Goal: Task Accomplishment & Management: Manage account settings

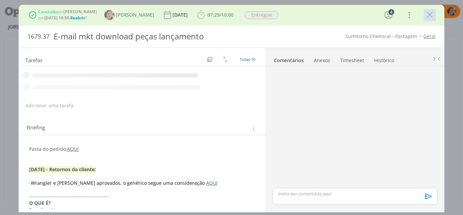
click at [428, 17] on icon "dialog" at bounding box center [430, 15] width 10 height 10
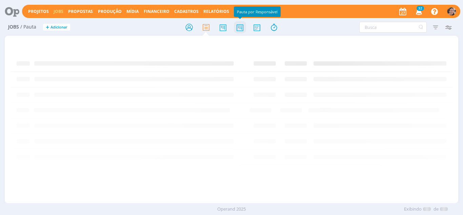
click at [241, 23] on icon at bounding box center [240, 27] width 12 height 13
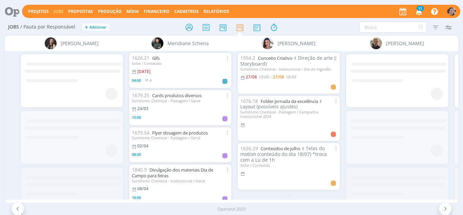
scroll to position [0, 1180]
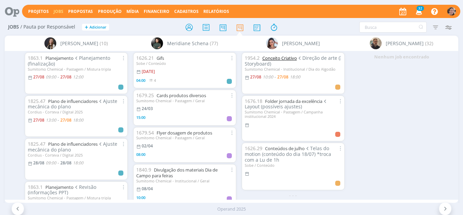
click at [279, 59] on link "Conceito Criativo" at bounding box center [280, 58] width 35 height 6
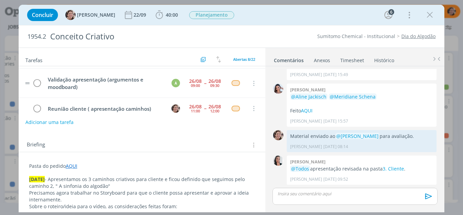
scroll to position [109, 0]
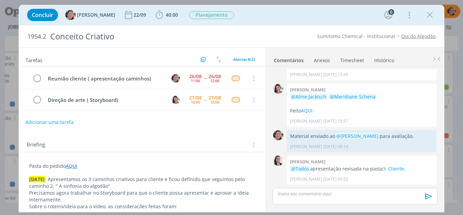
click at [354, 57] on link "Timesheet" at bounding box center [352, 59] width 24 height 10
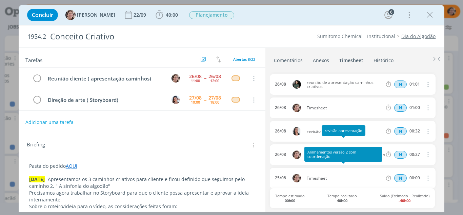
scroll to position [34, 0]
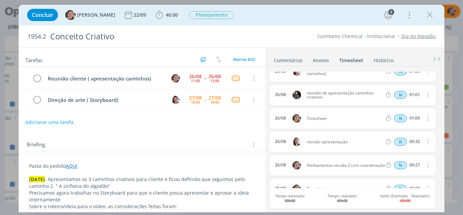
click at [425, 118] on icon "dialog" at bounding box center [427, 118] width 7 height 8
click at [407, 144] on link "Editar" at bounding box center [409, 141] width 54 height 11
drag, startPoint x: 332, startPoint y: 118, endPoint x: 280, endPoint y: 126, distance: 53.5
click at [280, 126] on div "26/08 12:02 Timesheet Selecione a tarefa N 01:00" at bounding box center [353, 118] width 166 height 21
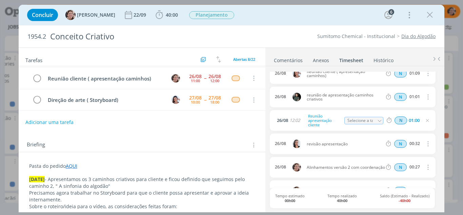
click at [427, 121] on icon "dialog" at bounding box center [427, 120] width 5 height 5
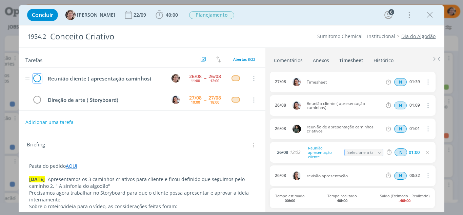
click at [39, 79] on icon "dialog" at bounding box center [37, 78] width 9 height 10
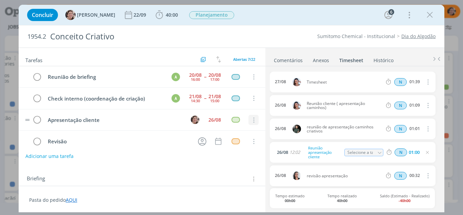
click at [250, 121] on icon "dialog" at bounding box center [253, 120] width 7 height 6
click at [210, 120] on div "26/08" at bounding box center [215, 119] width 13 height 5
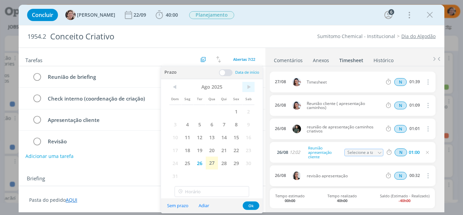
click at [249, 88] on span ">" at bounding box center [249, 87] width 12 height 10
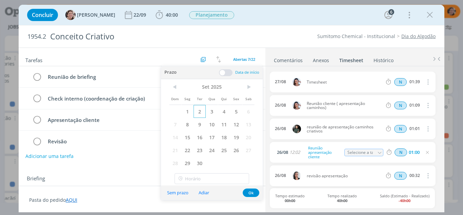
click at [201, 112] on span "2" at bounding box center [200, 111] width 12 height 13
click at [248, 192] on button "Ok" at bounding box center [251, 192] width 17 height 8
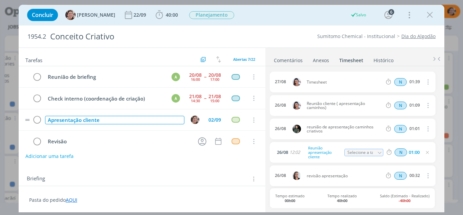
click at [112, 119] on div "Apresentação cliente" at bounding box center [115, 120] width 140 height 8
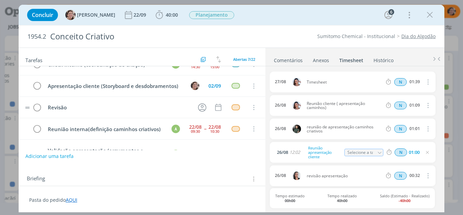
click at [100, 106] on tr "Revisão Cancelar" at bounding box center [142, 107] width 247 height 21
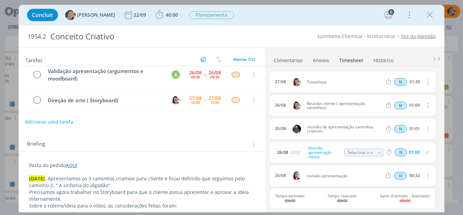
click at [47, 124] on button "Adicionar uma tarefa" at bounding box center [49, 122] width 48 height 12
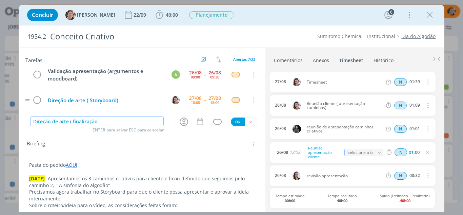
type input "Direção de arte ( finalização"
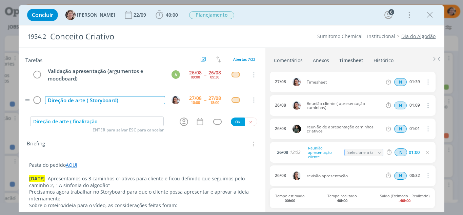
click at [90, 100] on div "Direção de arte ( Storyboard)" at bounding box center [105, 100] width 120 height 8
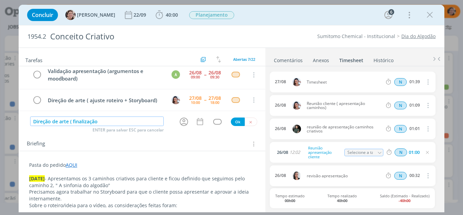
click at [100, 121] on input "Direção de arte ( finalização" at bounding box center [97, 120] width 134 height 9
click at [180, 119] on icon "dialog" at bounding box center [184, 121] width 11 height 11
type input "Direção de arte ( finalização storyboard)"
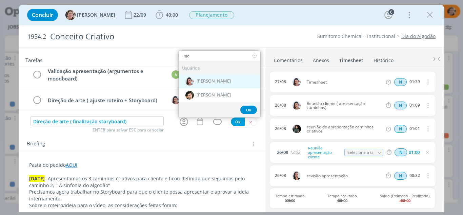
type input "nic"
click at [206, 80] on span "[PERSON_NAME]" at bounding box center [214, 80] width 34 height 5
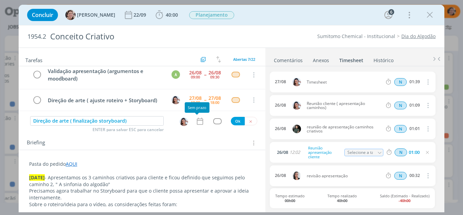
click at [196, 122] on icon "dialog" at bounding box center [200, 121] width 9 height 9
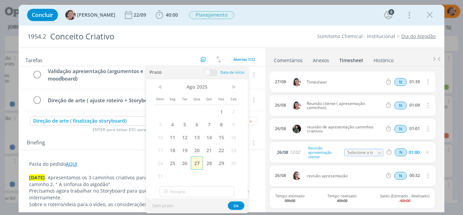
click at [195, 163] on span "27" at bounding box center [197, 162] width 12 height 13
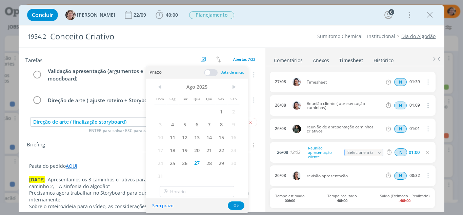
click at [207, 73] on span at bounding box center [211, 72] width 14 height 7
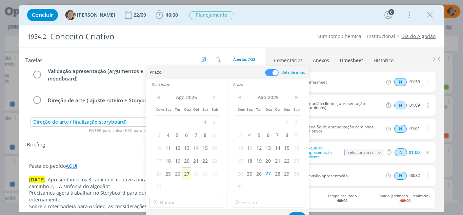
click at [186, 173] on span "27" at bounding box center [186, 173] width 9 height 13
click at [177, 202] on input "16:00" at bounding box center [187, 202] width 75 height 11
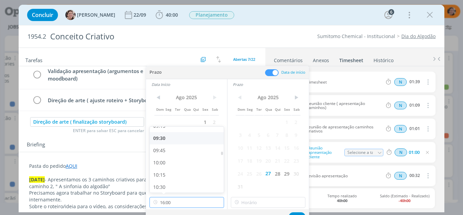
scroll to position [425, 0]
click at [165, 146] on div "09:00" at bounding box center [188, 147] width 76 height 12
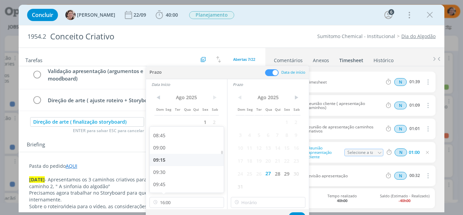
type input "09:00"
click at [247, 201] on input "16:00" at bounding box center [268, 202] width 75 height 11
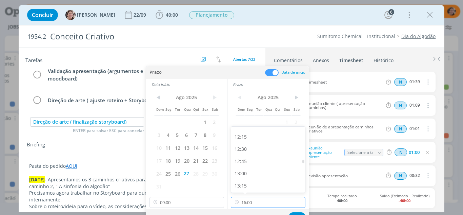
scroll to position [560, 0]
click at [249, 158] on div "12:00" at bounding box center [269, 158] width 76 height 12
type input "12:00"
click at [292, 212] on button "Ok" at bounding box center [297, 216] width 17 height 8
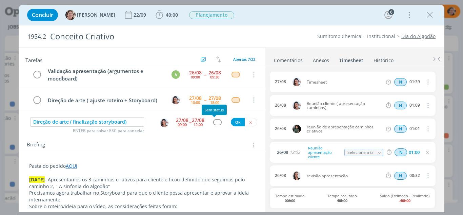
click at [214, 120] on div "dialog" at bounding box center [217, 122] width 8 height 6
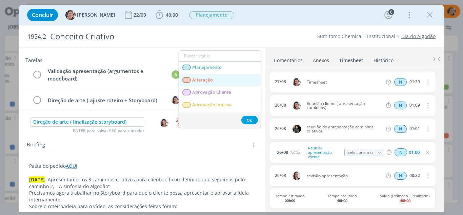
scroll to position [34, 0]
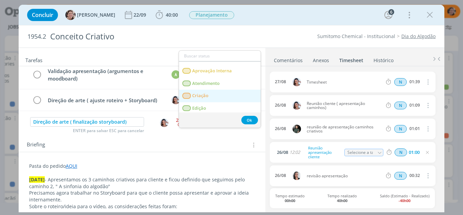
click at [202, 97] on span "Criação" at bounding box center [200, 95] width 16 height 5
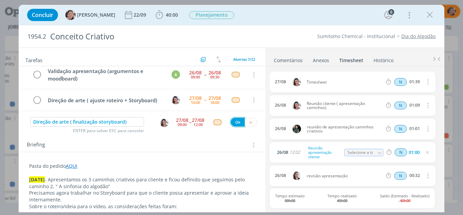
click at [236, 120] on button "Ok" at bounding box center [238, 122] width 14 height 8
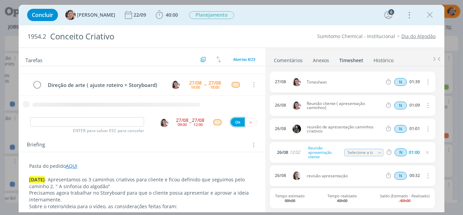
scroll to position [110, 0]
click at [179, 134] on div "Briefing Briefings Predefinidos Versões do Briefing Ver Briefing do Projeto" at bounding box center [142, 143] width 247 height 18
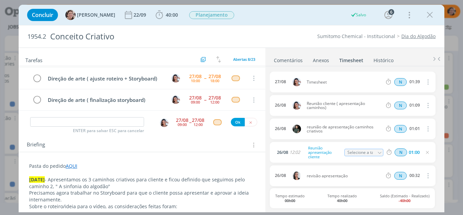
scroll to position [50, 0]
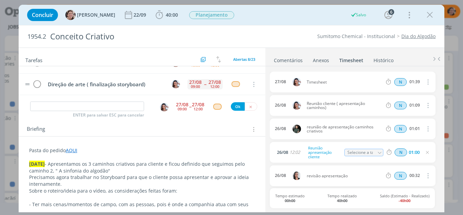
click at [198, 84] on div "27/08" at bounding box center [195, 82] width 13 height 5
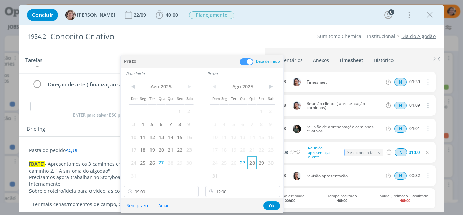
click at [252, 164] on span "28" at bounding box center [252, 162] width 9 height 13
click at [170, 164] on span "28" at bounding box center [170, 162] width 9 height 13
click at [268, 205] on button "Ok" at bounding box center [272, 205] width 17 height 8
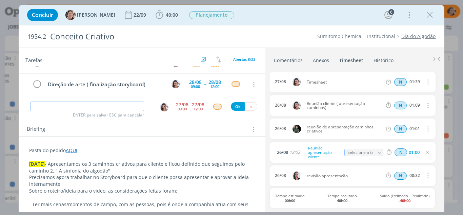
click at [97, 105] on input "dialog" at bounding box center [87, 105] width 114 height 9
click at [160, 107] on img "dialog" at bounding box center [164, 107] width 8 height 8
type input "Reunião interna (validação storyboard)"
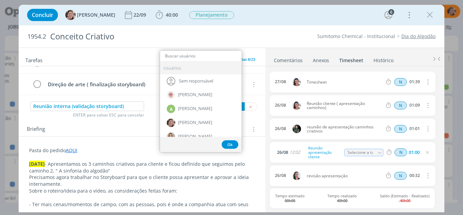
click at [138, 130] on div "Briefing Briefings Predefinidos Versões do Briefing Ver Briefing do Projeto" at bounding box center [143, 129] width 233 height 9
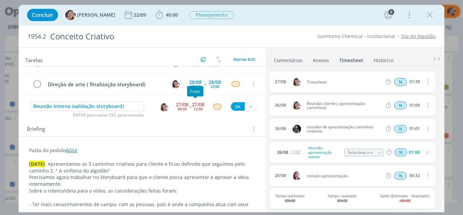
click at [182, 108] on div "09:00" at bounding box center [182, 109] width 9 height 4
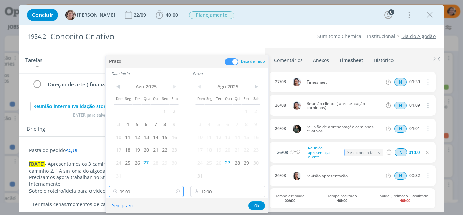
click at [142, 191] on input "09:00" at bounding box center [146, 191] width 75 height 11
click at [215, 190] on input "12:00" at bounding box center [228, 191] width 75 height 11
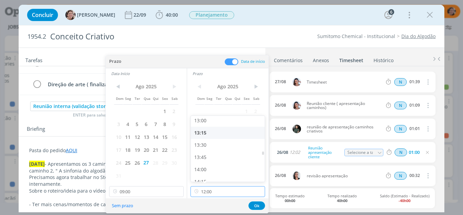
scroll to position [670, 0]
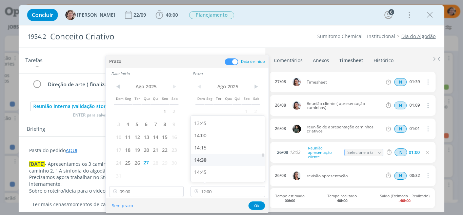
click at [203, 162] on div "14:30" at bounding box center [229, 160] width 76 height 12
type input "14:30"
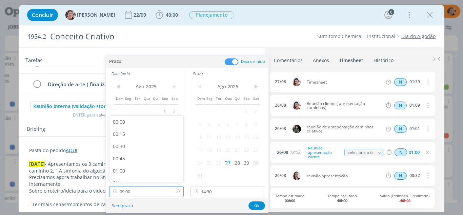
click at [150, 192] on input "09:00" at bounding box center [146, 191] width 75 height 11
click at [125, 157] on div "13:30" at bounding box center [148, 156] width 76 height 12
type input "13:30"
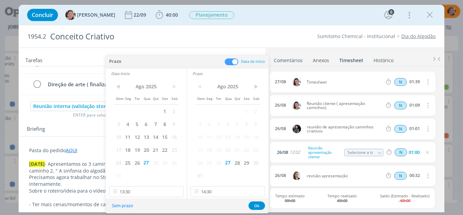
click at [73, 127] on div "Briefing Briefings Predefinidos Versões do Briefing Ver Briefing do Projeto" at bounding box center [143, 129] width 233 height 9
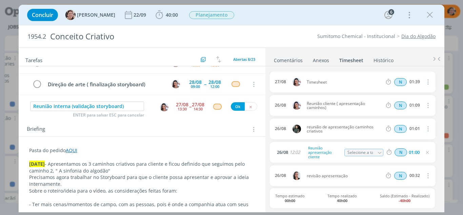
click at [179, 107] on div "13:30" at bounding box center [182, 109] width 9 height 4
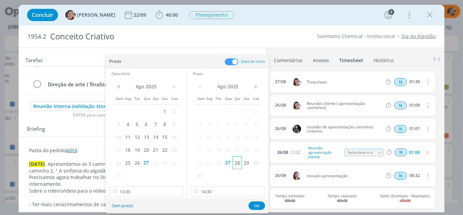
click at [238, 163] on span "28" at bounding box center [237, 162] width 9 height 13
drag, startPoint x: 157, startPoint y: 164, endPoint x: 194, endPoint y: 171, distance: 37.3
click at [161, 165] on div "Dom Seg Ter Qua Qui Sex Sab 1 2 3 4 5 6 7 8 9 10 11 12 13 14 15 16 17 18 19 20 …" at bounding box center [146, 131] width 65 height 100
click at [257, 205] on button "Ok" at bounding box center [257, 205] width 17 height 8
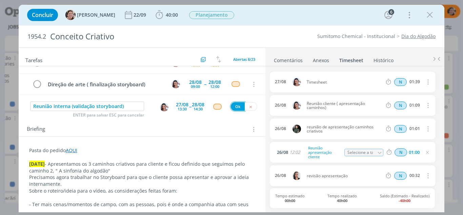
click at [232, 107] on button "Ok" at bounding box center [238, 106] width 14 height 8
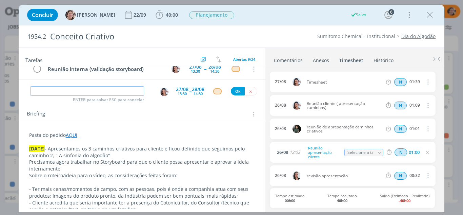
scroll to position [50, 0]
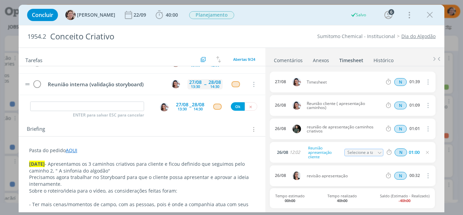
click at [197, 84] on div "27/08" at bounding box center [195, 82] width 13 height 5
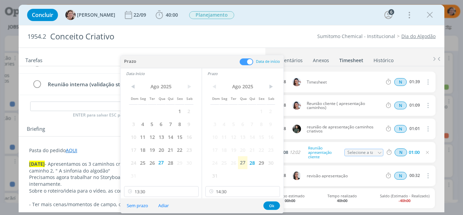
drag, startPoint x: 172, startPoint y: 163, endPoint x: 182, endPoint y: 166, distance: 10.0
click at [173, 163] on span "28" at bounding box center [170, 162] width 9 height 13
click at [267, 204] on button "Ok" at bounding box center [272, 205] width 17 height 8
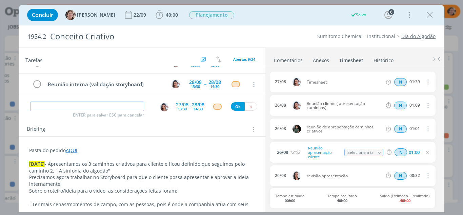
click at [110, 106] on input "dialog" at bounding box center [87, 105] width 114 height 9
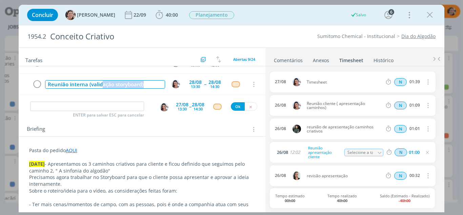
scroll to position [138, 0]
drag, startPoint x: 141, startPoint y: 91, endPoint x: 39, endPoint y: 98, distance: 102.0
click at [40, 98] on div "Reunião de briefing A 20/08 16:00 -- 20/08 17:00 Cancelar Check interno (coorde…" at bounding box center [142, 59] width 247 height 84
copy div "Reunião interna (validação storyboard)"
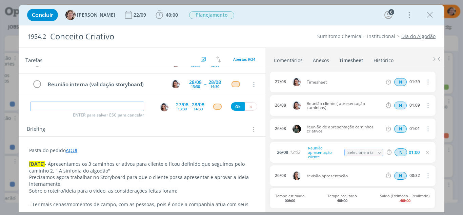
click at [38, 103] on input "dialog" at bounding box center [87, 105] width 114 height 9
paste input "Reunião interna (validação storyboard)"
click at [161, 109] on img "dialog" at bounding box center [164, 107] width 8 height 8
type input "Reunião interna (validação storyboard)"
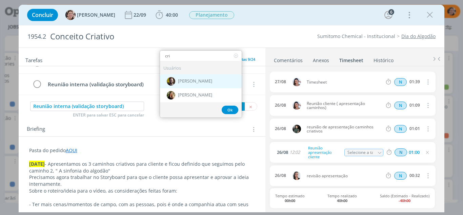
type input "cri"
click at [191, 76] on div "[PERSON_NAME]" at bounding box center [201, 81] width 82 height 14
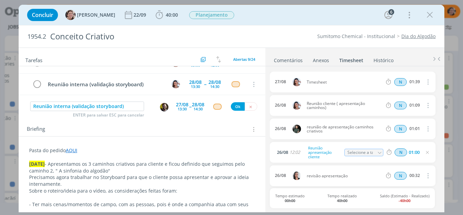
click at [178, 108] on div "13:30" at bounding box center [182, 109] width 9 height 4
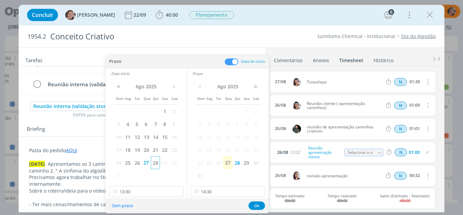
click at [156, 162] on span "28" at bounding box center [155, 162] width 9 height 13
click at [254, 204] on button "Ok" at bounding box center [257, 205] width 17 height 8
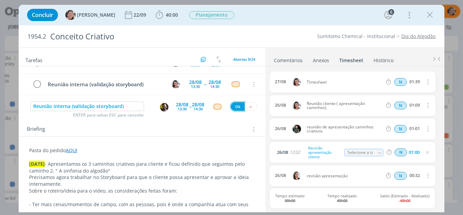
click at [235, 105] on button "Ok" at bounding box center [238, 106] width 14 height 8
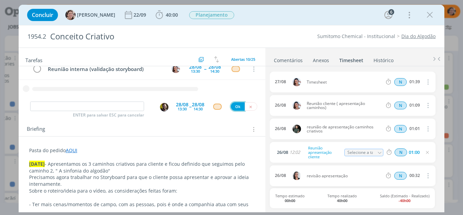
scroll to position [153, 0]
paste input "Reunião interna (validação storyboard)"
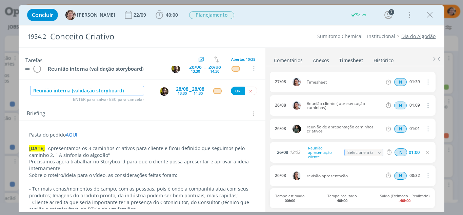
scroll to position [50, 0]
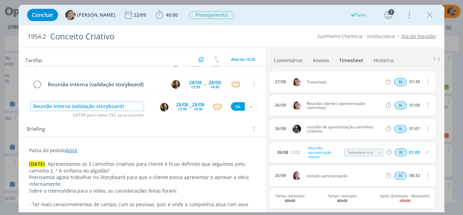
click at [160, 106] on img "dialog" at bounding box center [164, 107] width 8 height 8
type input "Reunião interna (validação storyboard)"
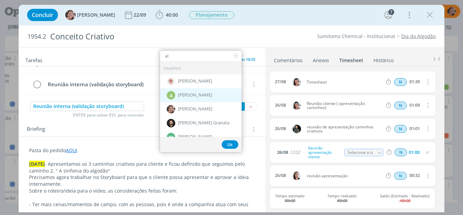
type input "al"
click at [190, 95] on span "[PERSON_NAME]" at bounding box center [195, 94] width 34 height 5
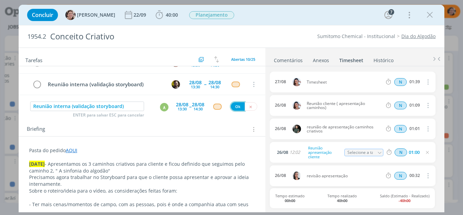
click at [241, 105] on button "Ok" at bounding box center [238, 106] width 14 height 8
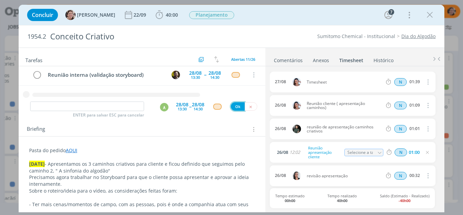
scroll to position [175, 0]
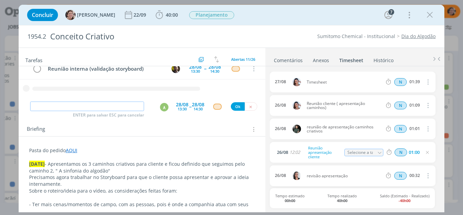
paste input "Reunião interna (validação storyboard)"
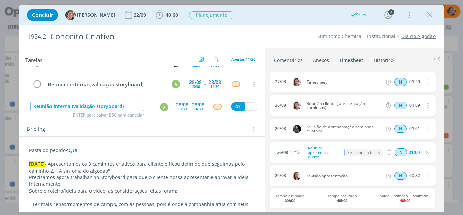
click at [163, 105] on div "A" at bounding box center [164, 107] width 8 height 8
type input "Reunião interna (validação storyboard)"
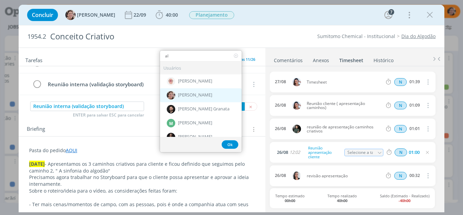
type input "al"
click at [175, 95] on div "[PERSON_NAME]" at bounding box center [201, 95] width 82 height 14
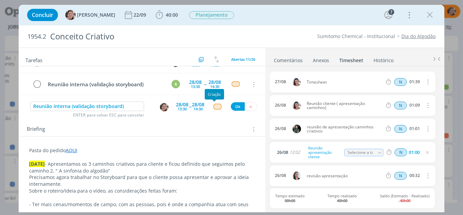
click at [213, 109] on div "dialog" at bounding box center [217, 106] width 8 height 6
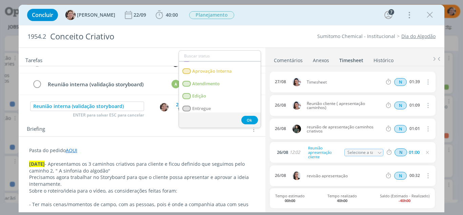
scroll to position [34, 0]
click at [221, 84] on link "Atendimento" at bounding box center [220, 83] width 82 height 13
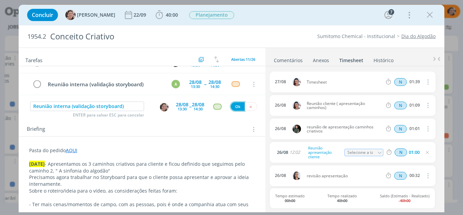
click at [236, 108] on button "Ok" at bounding box center [238, 106] width 14 height 8
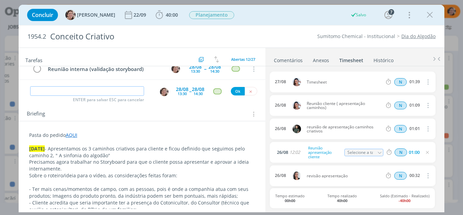
scroll to position [50, 0]
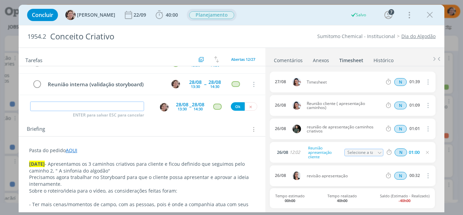
click at [216, 15] on span "Planejamento" at bounding box center [211, 15] width 45 height 8
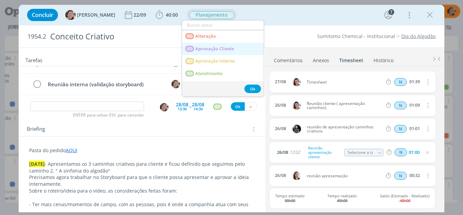
scroll to position [34, 0]
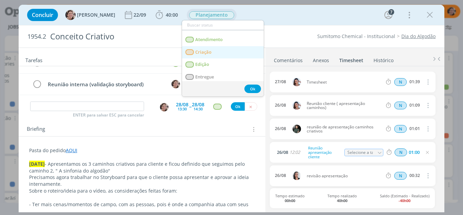
click at [211, 52] on span "Criação" at bounding box center [203, 52] width 16 height 5
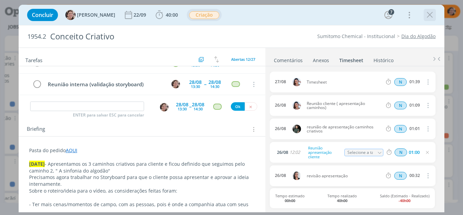
click at [432, 13] on icon "dialog" at bounding box center [430, 15] width 10 height 10
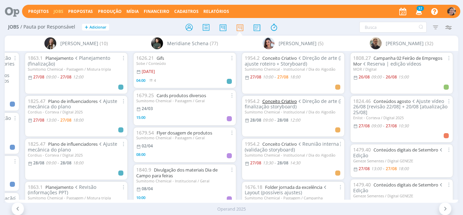
click at [287, 102] on link "Conceito Criativo" at bounding box center [280, 101] width 35 height 6
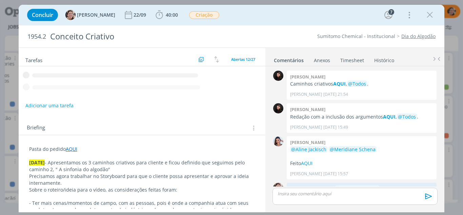
scroll to position [53, 0]
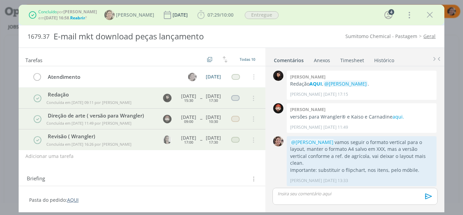
scroll to position [303, 0]
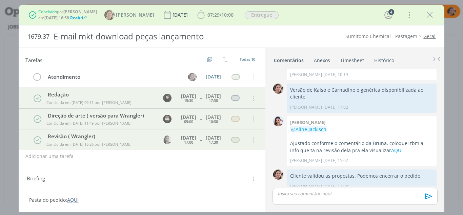
click at [430, 16] on icon "dialog" at bounding box center [430, 15] width 10 height 10
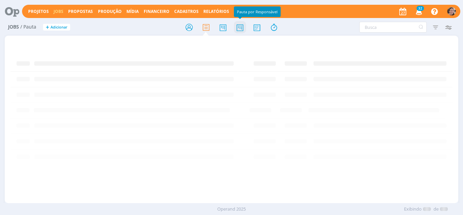
click at [238, 31] on icon at bounding box center [240, 27] width 12 height 13
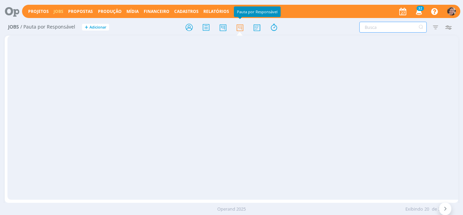
click at [372, 28] on input "text" at bounding box center [394, 27] width 68 height 11
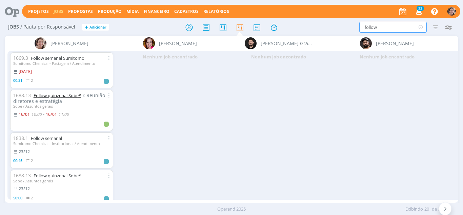
type input "follow"
click at [74, 94] on link "Follow quinzenal Sobe*" at bounding box center [57, 95] width 47 height 6
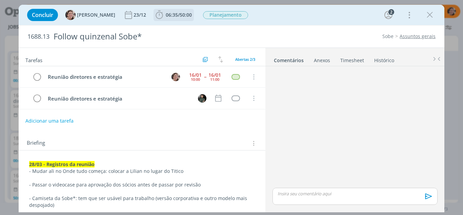
click at [156, 18] on icon "dialog" at bounding box center [159, 15] width 7 height 8
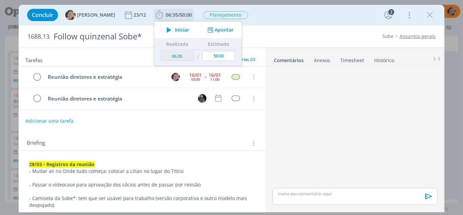
click at [212, 30] on button "Apontar" at bounding box center [220, 29] width 28 height 7
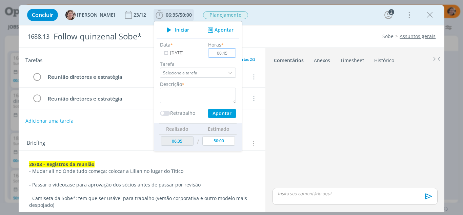
type input "00:45"
click at [196, 83] on div "Descrição *" at bounding box center [198, 91] width 83 height 23
click at [193, 87] on div "Descrição *" at bounding box center [198, 91] width 83 height 23
click at [191, 90] on textarea "dialog" at bounding box center [198, 96] width 76 height 16
type textarea "Reunião quinzenal"
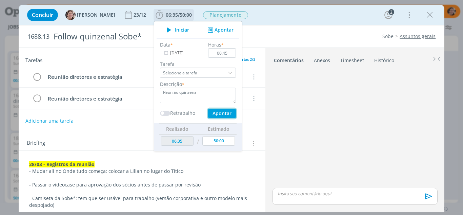
click at [211, 110] on button "Apontar" at bounding box center [222, 113] width 28 height 9
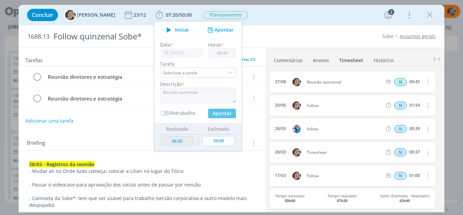
type input "00:00"
type input "07:20"
click at [431, 14] on icon "dialog" at bounding box center [430, 15] width 10 height 10
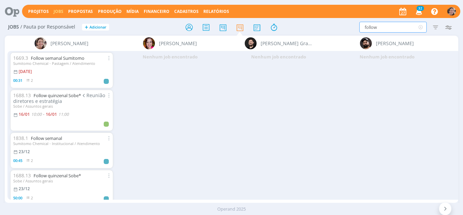
drag, startPoint x: 341, startPoint y: 28, endPoint x: 336, endPoint y: 28, distance: 4.7
click at [336, 28] on div "follow Filtrar Filtrar Limpar follow Tipo Jobs e Tarefas Data Personalizado a S…" at bounding box center [383, 27] width 145 height 11
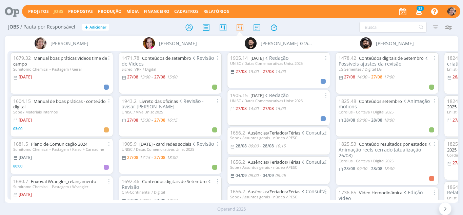
click at [444, 203] on icon at bounding box center [445, 208] width 7 height 6
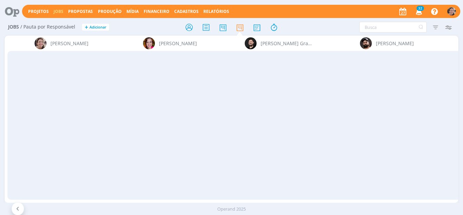
scroll to position [0, 1614]
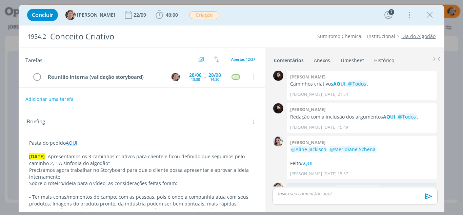
scroll to position [53, 0]
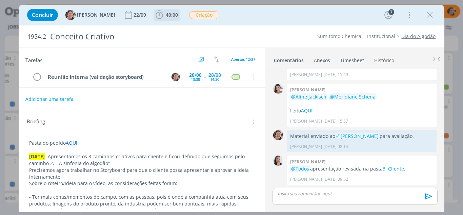
click at [154, 13] on icon "dialog" at bounding box center [159, 15] width 10 height 10
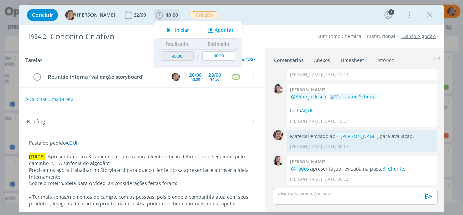
click at [210, 29] on button "Apontar" at bounding box center [220, 29] width 28 height 7
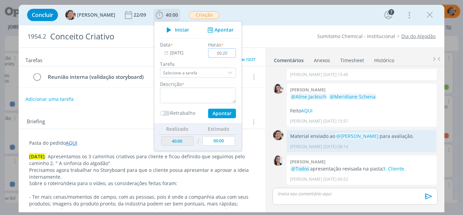
type input "00:20"
click at [185, 90] on textarea "dialog" at bounding box center [198, 96] width 76 height 16
click at [188, 91] on textarea "Reunião sobre prdução vídeo" at bounding box center [198, 96] width 76 height 16
type textarea "Reunião sobre produção vídeo"
click at [213, 111] on button "Apontar" at bounding box center [222, 113] width 28 height 9
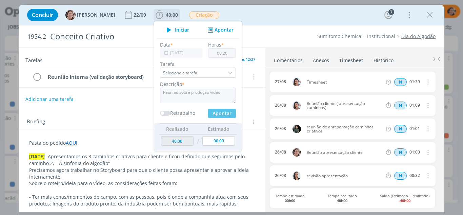
type input "40:20"
type input "00:00"
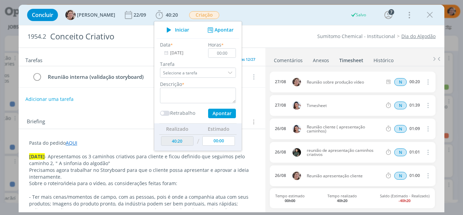
click at [132, 109] on div "Tarefas Usar Job de template Criar template a partir deste job Visualizar Templ…" at bounding box center [142, 128] width 247 height 161
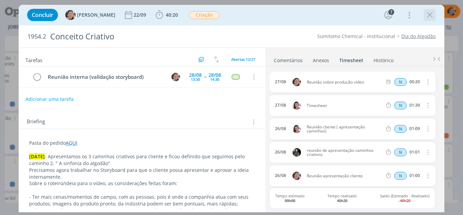
click at [432, 15] on icon "dialog" at bounding box center [430, 15] width 10 height 10
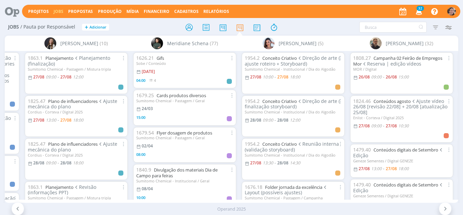
click at [18, 207] on icon at bounding box center [18, 208] width 7 height 6
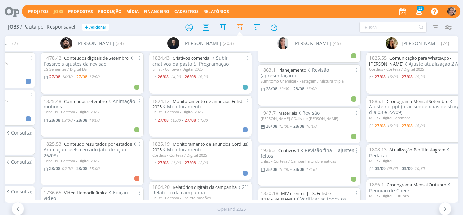
scroll to position [305, 0]
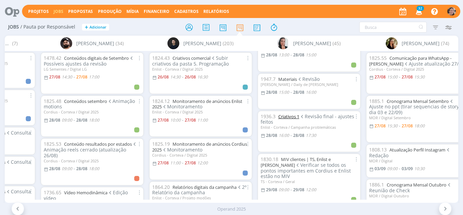
click at [293, 115] on link "Criativos 1" at bounding box center [289, 116] width 21 height 6
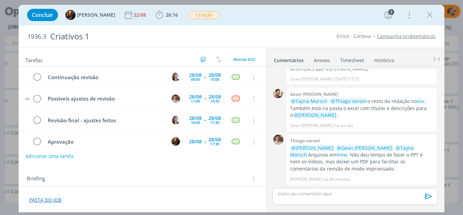
scroll to position [51, 0]
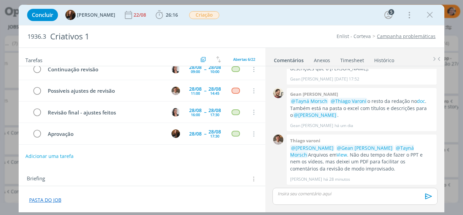
click at [431, 16] on icon "dialog" at bounding box center [430, 15] width 10 height 10
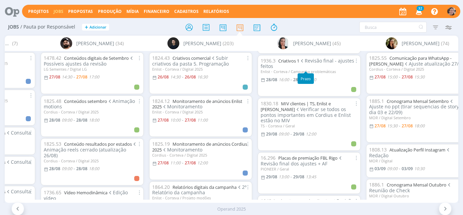
scroll to position [373, 0]
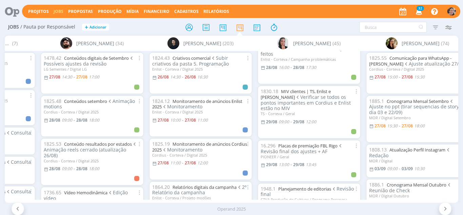
click at [444, 209] on icon at bounding box center [445, 208] width 7 height 6
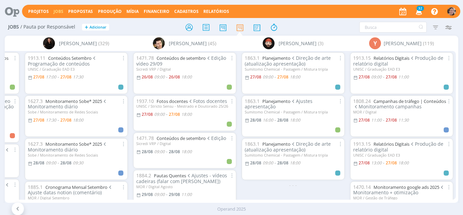
scroll to position [34, 0]
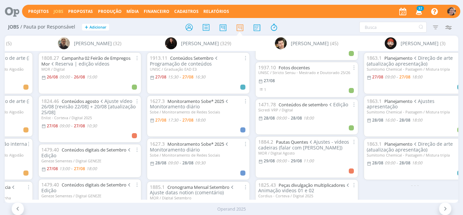
scroll to position [34, 0]
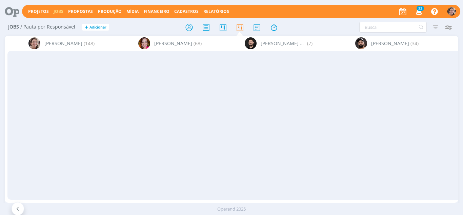
scroll to position [34, 0]
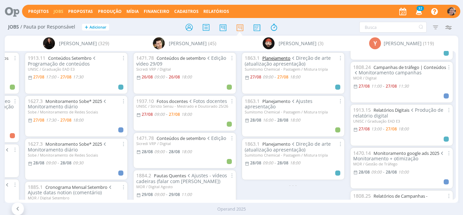
click at [275, 60] on link "Planejamento" at bounding box center [277, 58] width 28 height 6
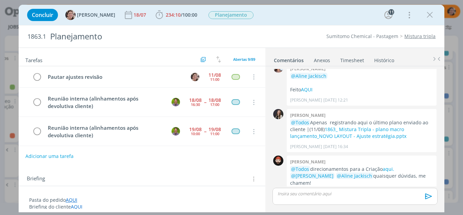
scroll to position [80, 0]
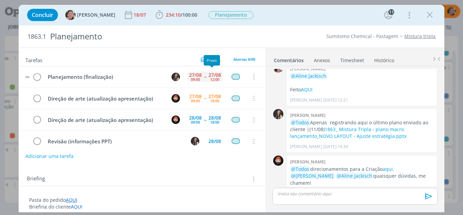
click at [210, 77] on div "12:00" at bounding box center [214, 79] width 9 height 4
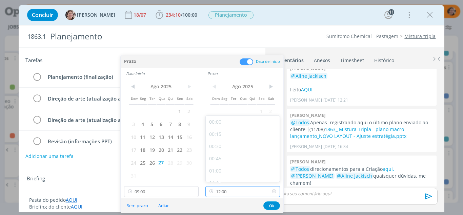
click at [237, 188] on input "12:00" at bounding box center [243, 191] width 75 height 11
click at [220, 163] on div "18:00" at bounding box center [244, 161] width 76 height 12
type input "18:00"
click at [272, 206] on button "Ok" at bounding box center [272, 205] width 17 height 8
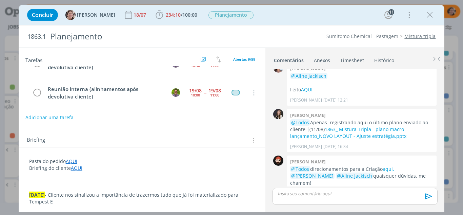
scroll to position [102, 0]
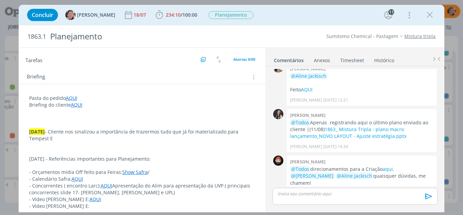
click at [59, 139] on p "26.08.25 - Cliente nos sinalizou a importância de trazermos tudo que já foi mat…" at bounding box center [142, 135] width 226 height 14
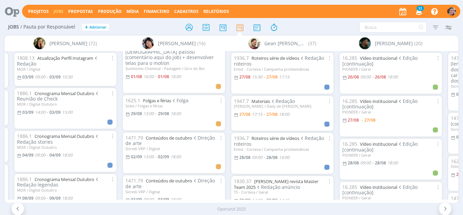
scroll to position [34, 0]
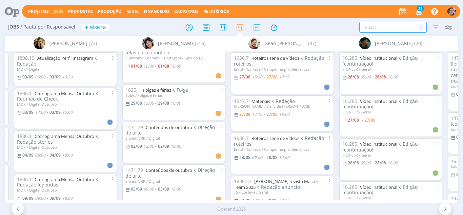
click at [374, 28] on input "text" at bounding box center [394, 27] width 68 height 11
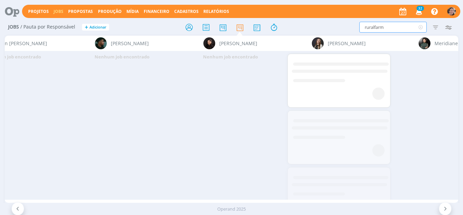
scroll to position [0, 0]
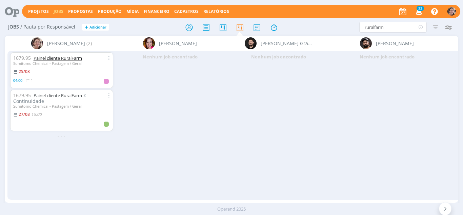
click at [66, 58] on link "Painel cliente RuralFarm" at bounding box center [58, 58] width 49 height 6
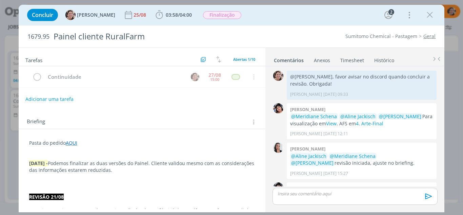
scroll to position [308, 0]
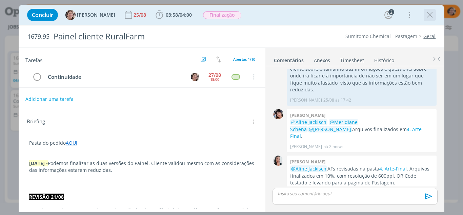
click at [428, 16] on icon "dialog" at bounding box center [430, 15] width 10 height 10
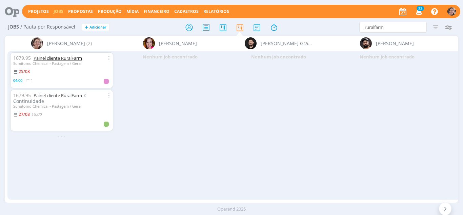
click at [46, 58] on link "Painel cliente RuralFarm" at bounding box center [58, 58] width 49 height 6
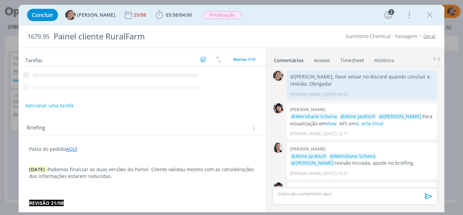
scroll to position [308, 0]
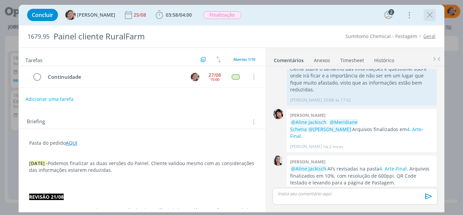
click at [429, 18] on icon "dialog" at bounding box center [430, 15] width 10 height 10
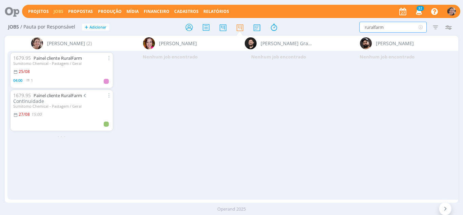
drag, startPoint x: 389, startPoint y: 23, endPoint x: 335, endPoint y: 37, distance: 56.3
click at [335, 37] on div "Jobs / Pauta por Responsável + Adicionar ruralfarm Filtrar Filtrar Limpar rural…" at bounding box center [231, 118] width 463 height 199
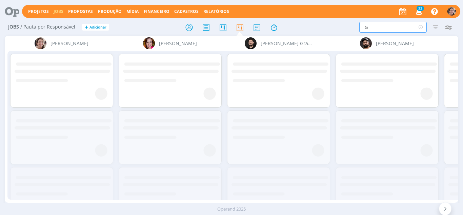
type input "G"
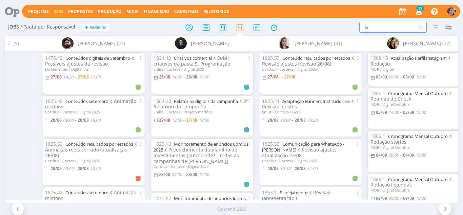
scroll to position [0, 567]
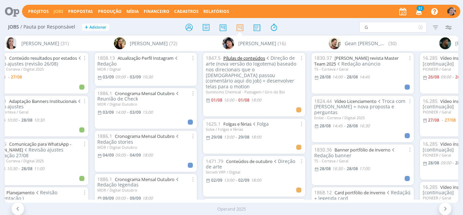
click at [248, 57] on link "Pílulas de conteúdos" at bounding box center [245, 58] width 42 height 6
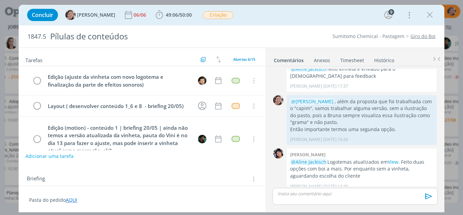
scroll to position [109, 0]
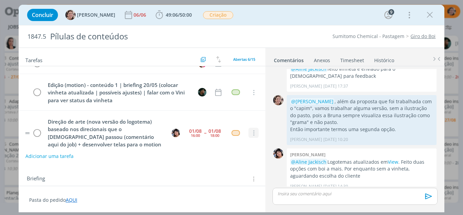
click at [250, 133] on icon "dialog" at bounding box center [253, 133] width 7 height 6
click at [228, 152] on div "Adicionar uma tarefa" at bounding box center [142, 156] width 247 height 12
click at [37, 134] on icon "dialog" at bounding box center [37, 133] width 9 height 10
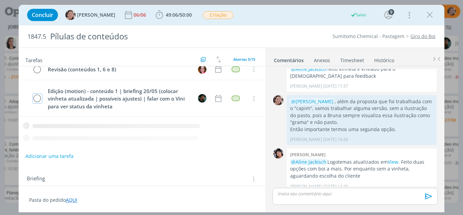
scroll to position [102, 0]
click at [50, 157] on button "Adicionar uma tarefa" at bounding box center [49, 156] width 48 height 12
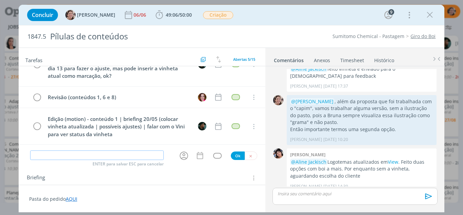
scroll to position [75, 0]
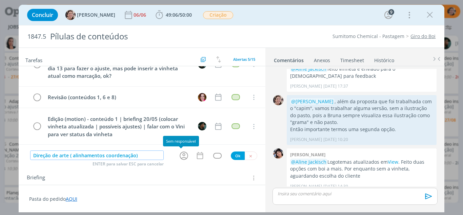
click at [179, 156] on icon "dialog" at bounding box center [184, 155] width 11 height 11
type input "Direção de arte ( alinhamentos coordenação)"
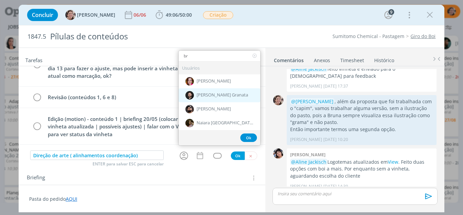
type input "b"
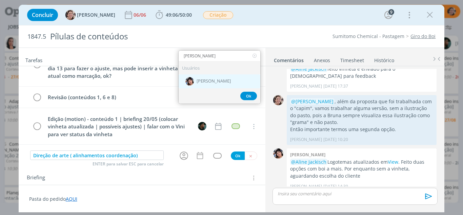
type input "elia"
click at [208, 84] on div "[PERSON_NAME]" at bounding box center [220, 81] width 82 height 14
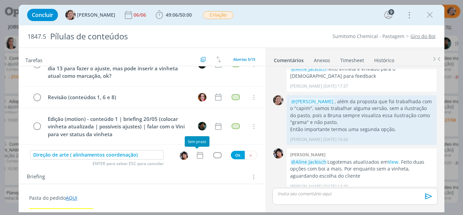
click at [196, 155] on icon "dialog" at bounding box center [200, 155] width 9 height 9
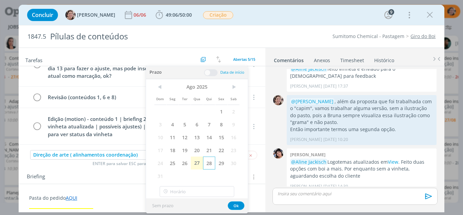
click at [211, 163] on span "28" at bounding box center [209, 162] width 12 height 13
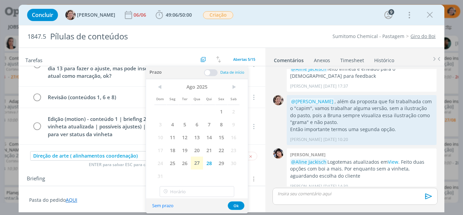
drag, startPoint x: 209, startPoint y: 72, endPoint x: 204, endPoint y: 93, distance: 21.2
click at [208, 73] on span at bounding box center [211, 72] width 14 height 7
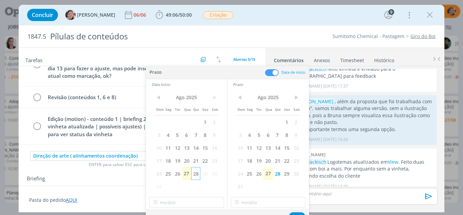
click at [197, 176] on span "28" at bounding box center [195, 173] width 9 height 13
click at [188, 203] on input "17:00" at bounding box center [187, 202] width 75 height 11
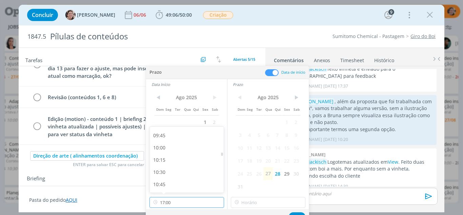
scroll to position [440, 0]
click at [175, 133] on div "09:00" at bounding box center [188, 133] width 76 height 12
type input "09:00"
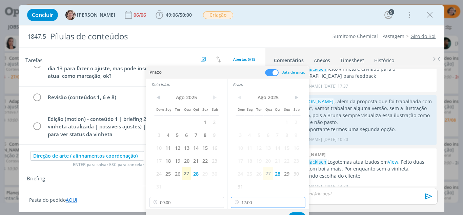
click at [261, 203] on input "17:00" at bounding box center [268, 202] width 75 height 11
click at [248, 129] on div "11:00" at bounding box center [269, 128] width 76 height 12
type input "11:00"
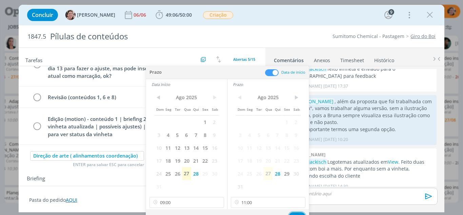
click at [294, 212] on button "Ok" at bounding box center [297, 216] width 17 height 8
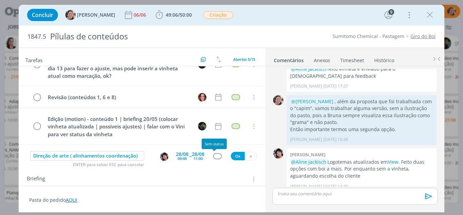
click at [217, 154] on div "dialog" at bounding box center [217, 156] width 8 height 6
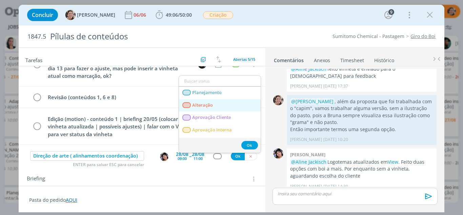
scroll to position [34, 0]
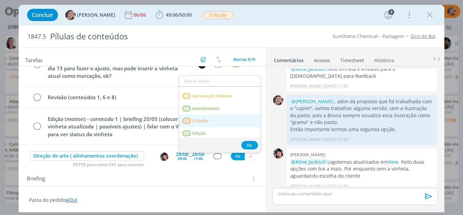
click at [204, 118] on span "Criação" at bounding box center [200, 120] width 16 height 5
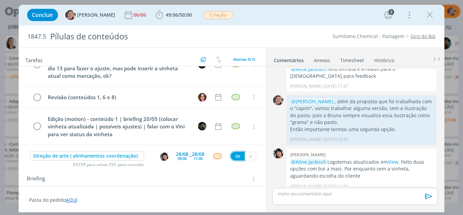
drag, startPoint x: 236, startPoint y: 155, endPoint x: 179, endPoint y: 170, distance: 58.4
click at [236, 155] on button "Ok" at bounding box center [238, 156] width 14 height 8
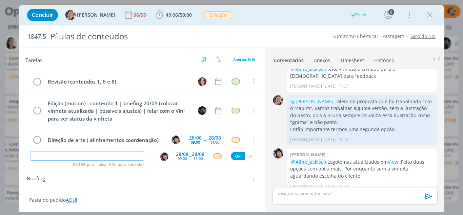
scroll to position [96, 0]
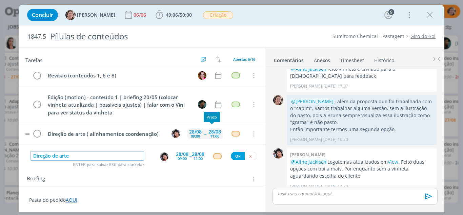
type input "Direção de arte"
click at [216, 133] on div "28/08" at bounding box center [215, 131] width 13 height 5
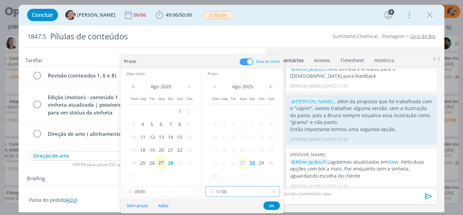
click at [233, 193] on input "11:00" at bounding box center [243, 191] width 75 height 11
click at [227, 134] on div "09:30" at bounding box center [244, 134] width 76 height 12
type input "09:30"
click at [274, 201] on div "Sem prazo Adiar Ok" at bounding box center [202, 205] width 163 height 15
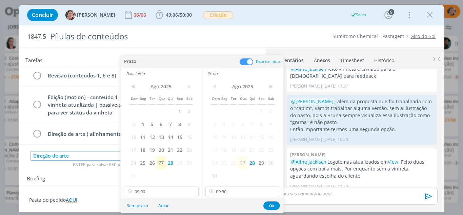
click at [80, 156] on input "Direção de arte" at bounding box center [87, 155] width 114 height 9
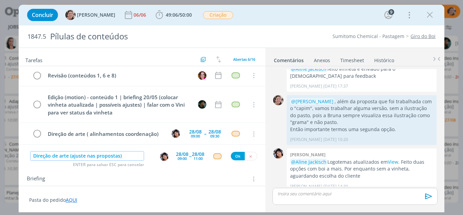
type input "Direção de arte (ajuste nas propostas)"
click at [180, 155] on div "28/08" at bounding box center [182, 154] width 13 height 5
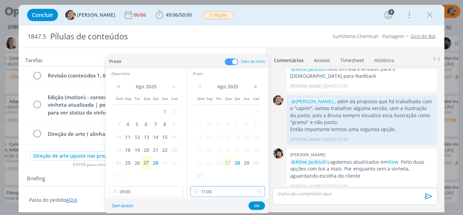
click at [214, 189] on input "11:00" at bounding box center [228, 191] width 75 height 11
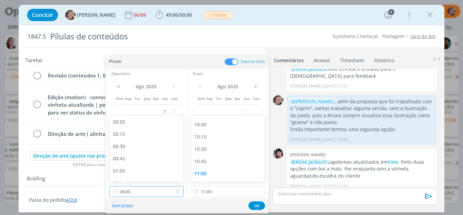
click at [142, 195] on input "09:00" at bounding box center [146, 191] width 75 height 11
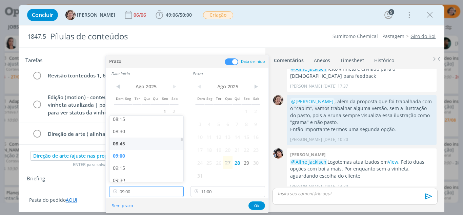
scroll to position [422, 0]
click at [126, 161] on div "09:30" at bounding box center [148, 164] width 76 height 12
type input "09:30"
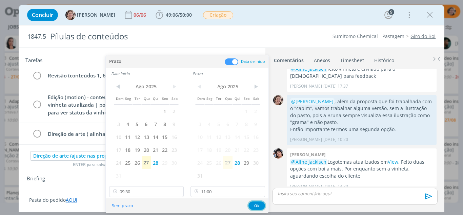
click at [254, 204] on button "Ok" at bounding box center [257, 205] width 17 height 8
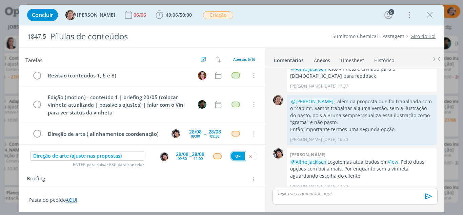
drag, startPoint x: 233, startPoint y: 158, endPoint x: 94, endPoint y: 158, distance: 139.1
click at [234, 158] on button "Ok" at bounding box center [238, 156] width 14 height 8
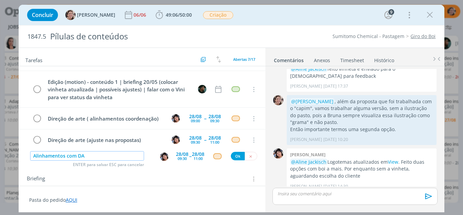
click at [160, 156] on img "dialog" at bounding box center [164, 156] width 8 height 8
type input "Alinhamentos com DA"
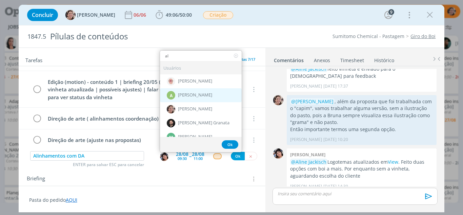
type input "al"
click at [189, 93] on span "[PERSON_NAME]" at bounding box center [195, 94] width 34 height 5
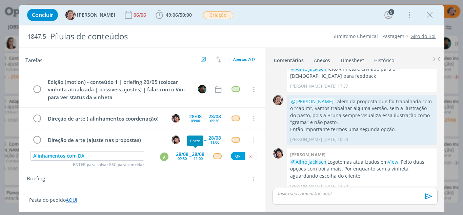
click at [195, 156] on div "11:00" at bounding box center [198, 158] width 9 height 4
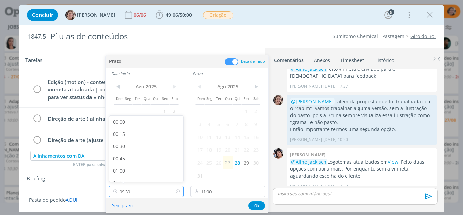
click at [140, 190] on input "09:30" at bounding box center [146, 191] width 75 height 11
click at [125, 153] on div "09:00" at bounding box center [148, 149] width 76 height 12
type input "09:00"
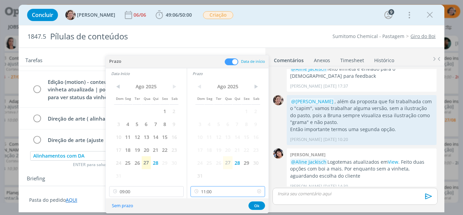
click at [208, 189] on input "11:00" at bounding box center [228, 191] width 75 height 11
click at [207, 166] on div "09:30" at bounding box center [229, 168] width 76 height 12
type input "09:30"
click at [260, 206] on button "Ok" at bounding box center [257, 205] width 17 height 8
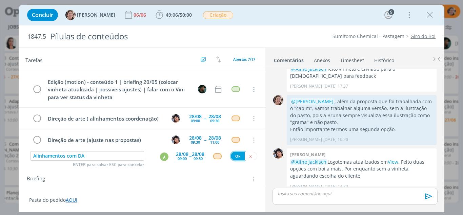
click at [235, 155] on button "Ok" at bounding box center [238, 156] width 14 height 8
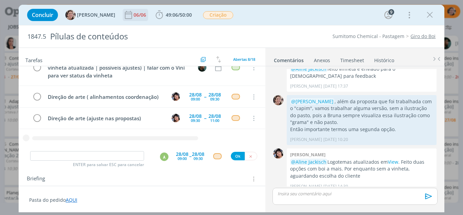
click at [134, 11] on div "06/06" at bounding box center [141, 15] width 14 height 12
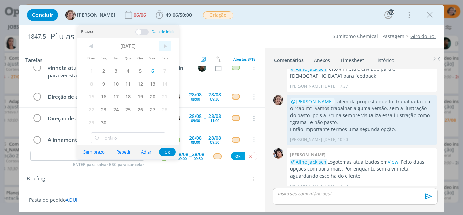
click at [164, 47] on span ">" at bounding box center [165, 46] width 12 height 10
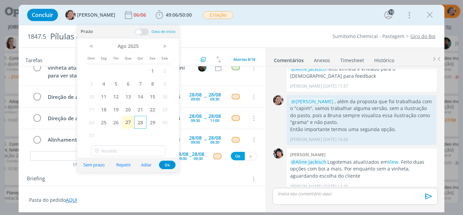
click at [140, 121] on span "28" at bounding box center [140, 122] width 12 height 13
click at [169, 164] on button "Ok" at bounding box center [167, 164] width 17 height 8
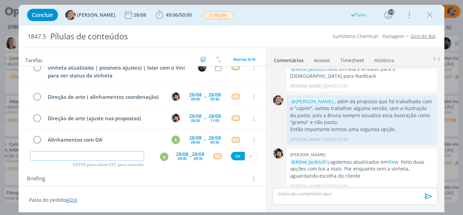
click at [102, 157] on input "dialog" at bounding box center [87, 155] width 114 height 9
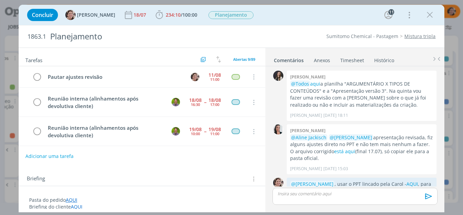
scroll to position [888, 0]
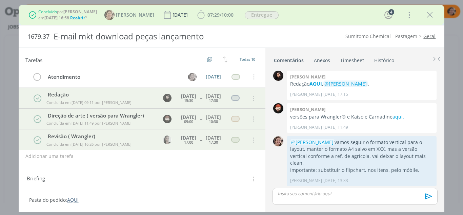
scroll to position [303, 0]
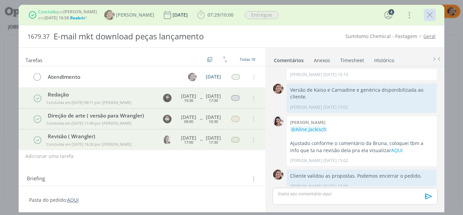
click at [435, 16] on icon "dialog" at bounding box center [430, 15] width 10 height 10
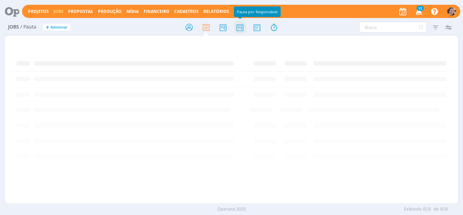
click at [243, 29] on icon at bounding box center [240, 27] width 12 height 13
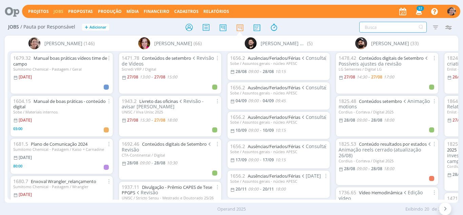
click at [368, 30] on input "text" at bounding box center [394, 27] width 68 height 11
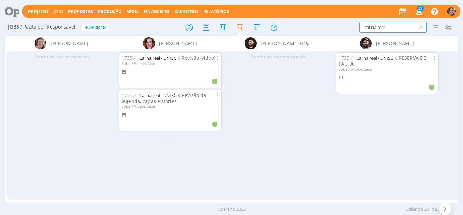
type input "cai na real"
click at [167, 58] on link "Cai na real - UNISC" at bounding box center [157, 58] width 37 height 6
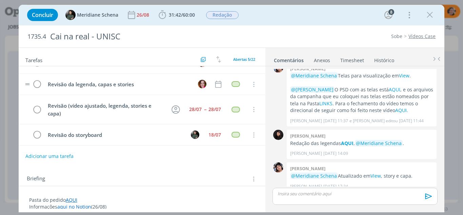
scroll to position [37, 0]
click at [62, 152] on button "Adicionar uma tarefa" at bounding box center [49, 156] width 48 height 12
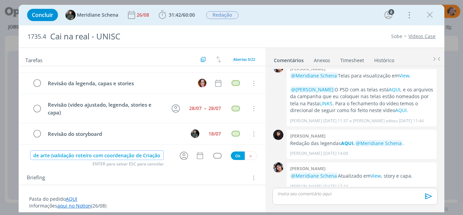
scroll to position [0, 21]
click at [183, 156] on icon "dialog" at bounding box center [184, 155] width 11 height 11
type input "Direção de arte (validação roteiro com coordenação de Criação)"
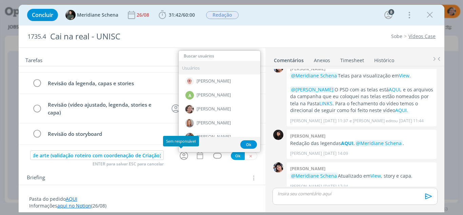
scroll to position [0, 0]
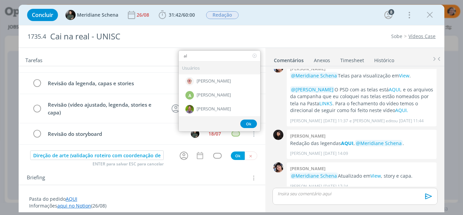
type input "a"
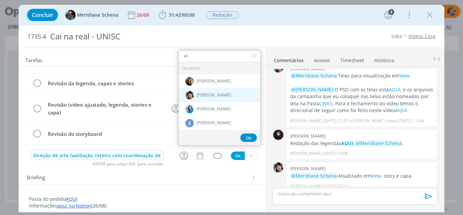
type input "eli"
click at [203, 95] on span "[PERSON_NAME]" at bounding box center [214, 94] width 34 height 5
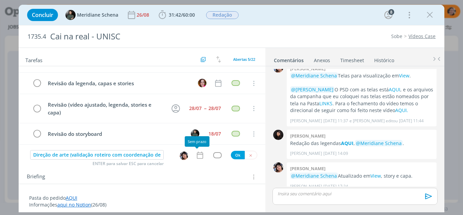
click at [196, 154] on icon "dialog" at bounding box center [200, 155] width 9 height 9
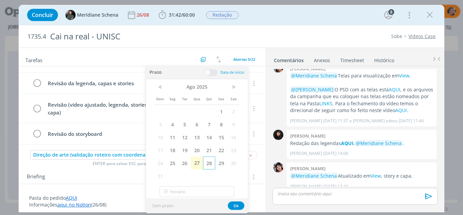
click at [208, 164] on span "28" at bounding box center [209, 162] width 12 height 13
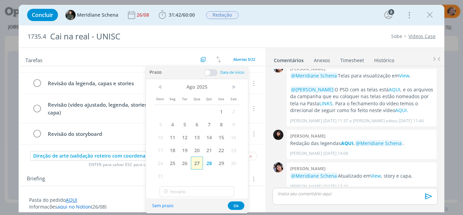
click at [197, 163] on span "27" at bounding box center [197, 162] width 12 height 13
click at [206, 73] on span at bounding box center [211, 72] width 14 height 7
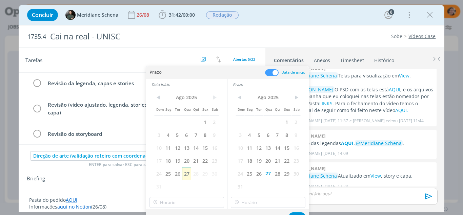
click at [186, 171] on span "27" at bounding box center [186, 173] width 9 height 13
click at [177, 203] on input "17:00" at bounding box center [187, 202] width 75 height 11
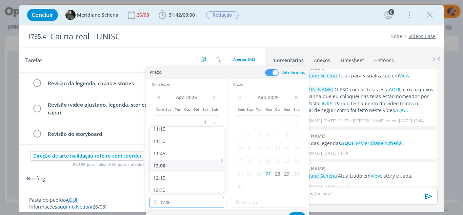
scroll to position [541, 0]
click at [167, 131] on div "11:00" at bounding box center [188, 128] width 76 height 12
type input "11:00"
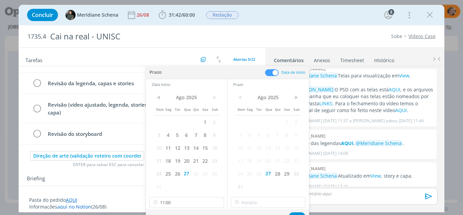
scroll to position [537, 0]
click at [259, 200] on input "17:00" at bounding box center [268, 202] width 75 height 11
click at [247, 178] on div "12:00" at bounding box center [269, 177] width 76 height 12
type input "12:00"
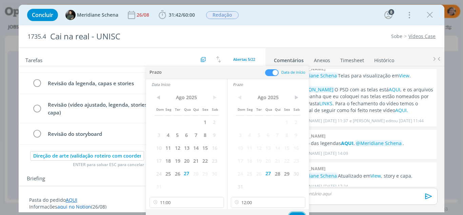
click at [300, 213] on button "Ok" at bounding box center [297, 216] width 17 height 8
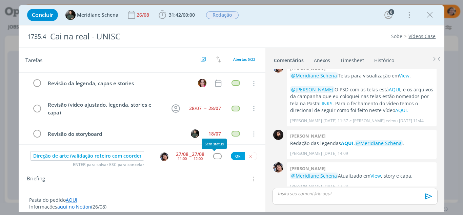
click at [216, 158] on div "dialog" at bounding box center [217, 156] width 8 height 6
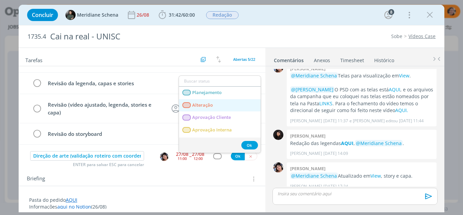
scroll to position [34, 0]
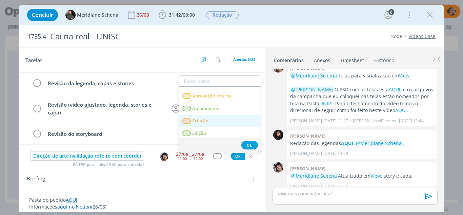
click at [201, 123] on link "Criação" at bounding box center [220, 121] width 82 height 13
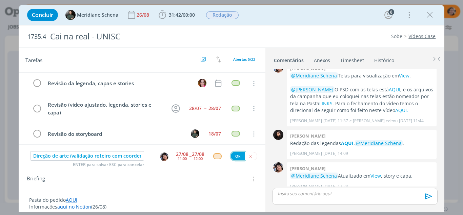
click at [234, 156] on button "Ok" at bounding box center [238, 156] width 14 height 8
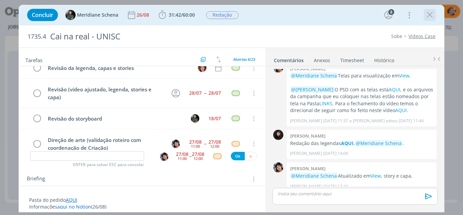
click at [433, 16] on icon "dialog" at bounding box center [430, 15] width 10 height 10
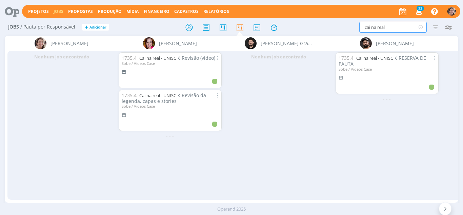
drag, startPoint x: 395, startPoint y: 30, endPoint x: 336, endPoint y: 40, distance: 59.4
click at [336, 40] on div "Jobs / Pauta por Responsável + Adicionar cai na real Filtrar Filtrar Limpar cai…" at bounding box center [231, 118] width 463 height 199
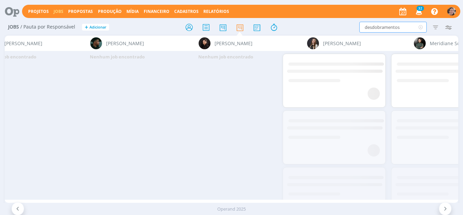
scroll to position [0, 997]
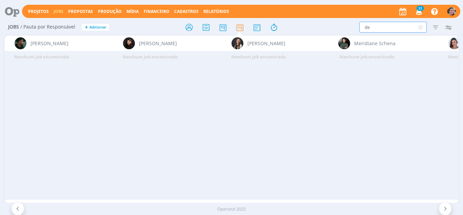
type input "d"
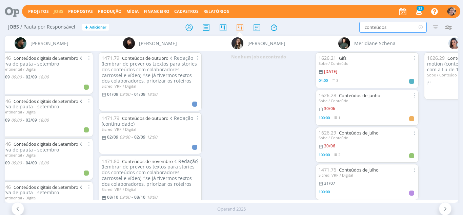
type input "conteúdos"
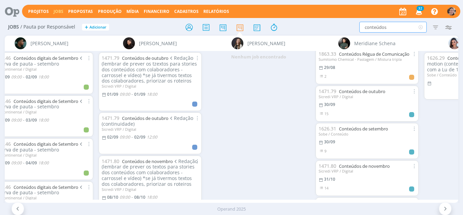
scroll to position [237, 0]
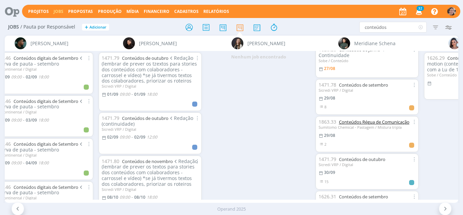
click at [380, 121] on link "Conteúdos Régua de Comunicação" at bounding box center [374, 122] width 71 height 6
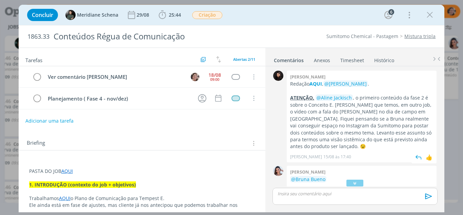
scroll to position [68, 0]
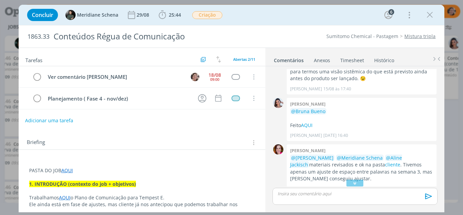
click at [41, 120] on button "Adicionar uma tarefa" at bounding box center [49, 121] width 48 height 12
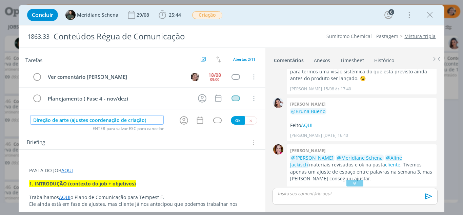
type input "Direção de arte (ajustes coordenação de criação)"
click at [87, 166] on p "dialog" at bounding box center [142, 163] width 226 height 7
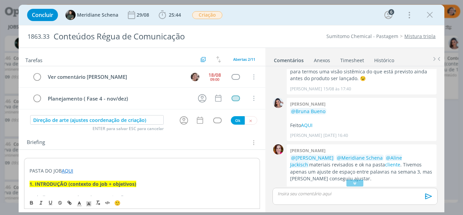
click at [88, 169] on p "PASTA DO JOB AQUI" at bounding box center [143, 170] width 226 height 7
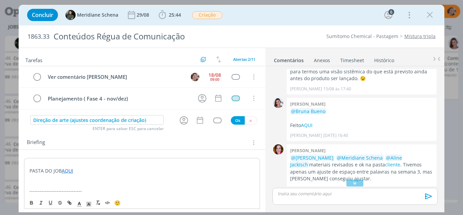
click at [53, 183] on p "dialog" at bounding box center [143, 183] width 226 height 7
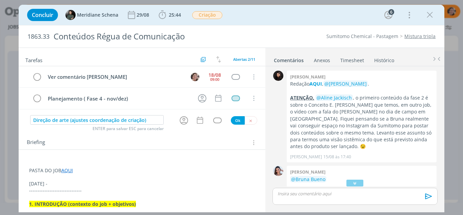
scroll to position [68, 0]
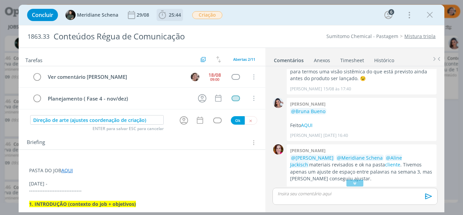
click at [163, 16] on icon "dialog" at bounding box center [162, 15] width 10 height 10
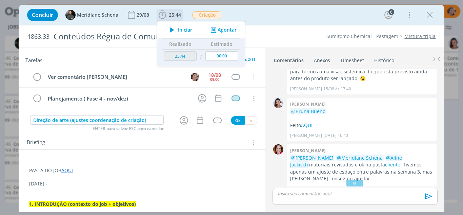
click at [181, 28] on span "Iniciar" at bounding box center [185, 29] width 14 height 5
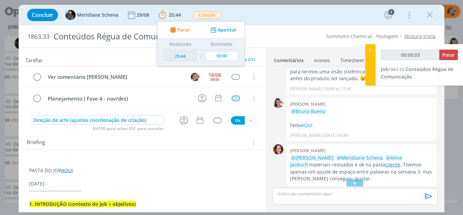
click at [385, 165] on link "cliente" at bounding box center [392, 164] width 15 height 6
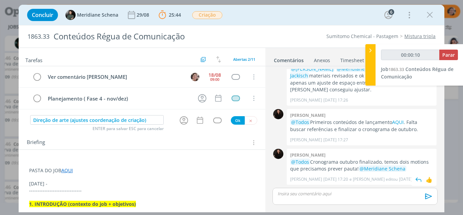
scroll to position [89, 0]
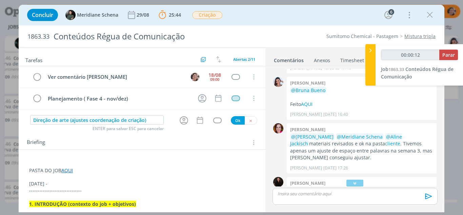
click at [69, 174] on p "dialog" at bounding box center [142, 176] width 226 height 7
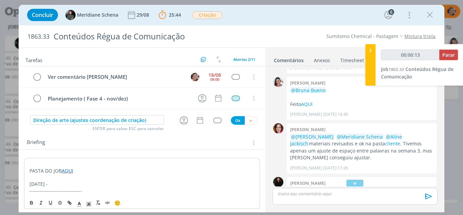
click at [71, 169] on link "AQUI" at bounding box center [68, 170] width 12 height 6
click at [80, 181] on link "[URL][DOMAIN_NAME]" at bounding box center [73, 183] width 51 height 9
click at [93, 181] on link "[URL][DOMAIN_NAME]" at bounding box center [73, 183] width 51 height 9
click at [187, 177] on p "dialog" at bounding box center [143, 177] width 226 height 7
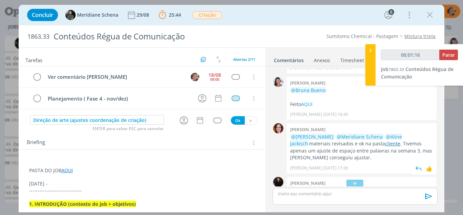
click at [385, 144] on link "cliente" at bounding box center [392, 143] width 15 height 6
click at [67, 172] on link "AQUI" at bounding box center [67, 170] width 12 height 6
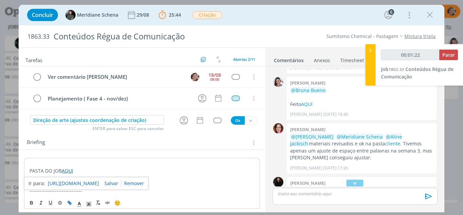
click at [79, 186] on link "[URL][DOMAIN_NAME]" at bounding box center [73, 183] width 51 height 9
click at [145, 185] on div "[URL][DOMAIN_NAME]" at bounding box center [86, 183] width 125 height 13
click at [144, 181] on link "dialog" at bounding box center [132, 183] width 23 height 6
drag, startPoint x: 78, startPoint y: 173, endPoint x: 62, endPoint y: 172, distance: 16.3
click at [62, 172] on p "PASTA DO JOB AQUI" at bounding box center [143, 170] width 226 height 7
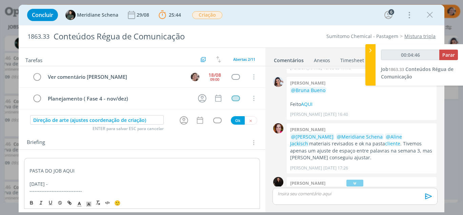
type input "00:04:47"
click at [70, 201] on icon "dialog" at bounding box center [69, 202] width 5 height 5
type input "AQUI"
type input "00:04:48"
type input "00:04:49"
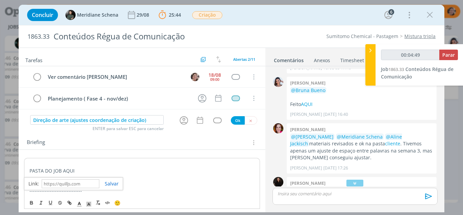
paste input "[URL][DOMAIN_NAME]"
type input "[URL][DOMAIN_NAME]"
type input "00:04:50"
type input "[URL][DOMAIN_NAME]"
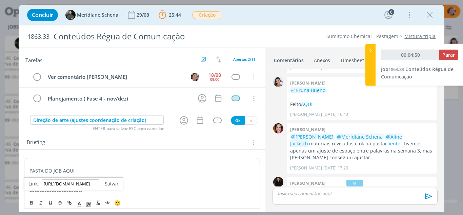
scroll to position [0, 0]
click at [111, 180] on link "dialog" at bounding box center [108, 183] width 19 height 6
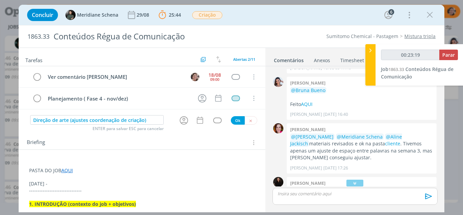
click at [207, 119] on div "dialog" at bounding box center [217, 120] width 20 height 6
click at [70, 170] on link "AQUI" at bounding box center [67, 170] width 12 height 6
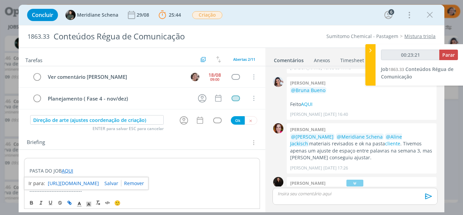
click at [75, 181] on link "[URL][DOMAIN_NAME]" at bounding box center [73, 183] width 51 height 9
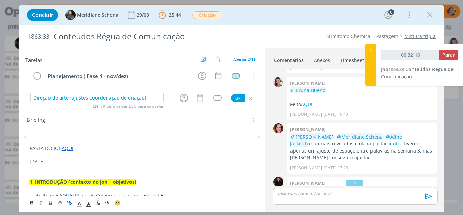
scroll to position [34, 0]
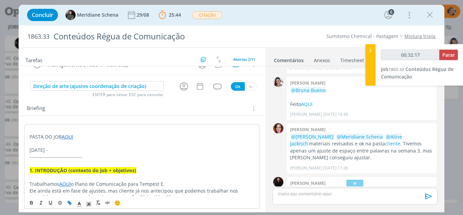
click at [60, 150] on p "[DATE] -" at bounding box center [143, 150] width 226 height 7
type input "00:32:19"
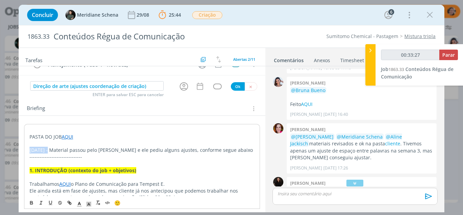
drag, startPoint x: 46, startPoint y: 151, endPoint x: 28, endPoint y: 151, distance: 18.0
click at [30, 202] on icon "dialog" at bounding box center [31, 202] width 5 height 5
click at [89, 206] on span "dialog" at bounding box center [88, 202] width 9 height 8
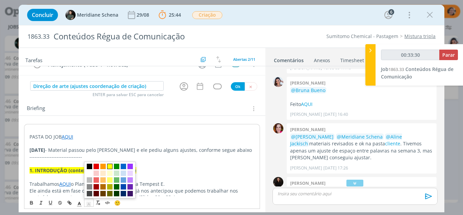
click at [108, 168] on span "dialog" at bounding box center [109, 166] width 5 height 5
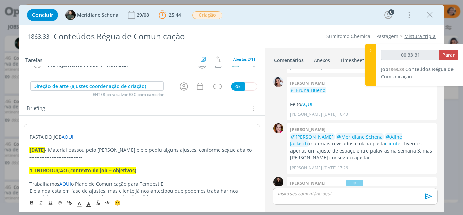
click at [89, 151] on p "[DATE] - Material passou pelo [PERSON_NAME] e ele pediu alguns ajustes, conform…" at bounding box center [143, 150] width 226 height 7
click at [237, 152] on p "[DATE] - Material passou pelo [PERSON_NAME] e ele pediu alguns ajustes, conform…" at bounding box center [143, 150] width 226 height 7
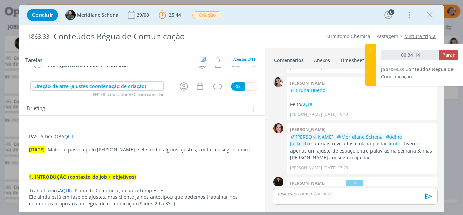
click at [64, 158] on p "-" at bounding box center [142, 156] width 226 height 7
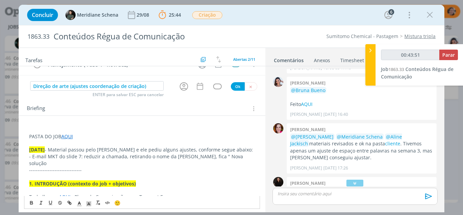
click at [245, 157] on p "- E-mail MKT do slide 7: reduzir a chamada, retirando o nome da [PERSON_NAME], …" at bounding box center [142, 160] width 226 height 14
click at [78, 164] on p "- E-mail MKT do slide 7: reduzir a chamada, retirando o nome da [PERSON_NAME], …" at bounding box center [142, 160] width 226 height 14
click at [103, 164] on p "- E-mail MKT do slide 7: reduzir a chamada, retirando o nome da [PERSON_NAME], …" at bounding box center [142, 160] width 226 height 14
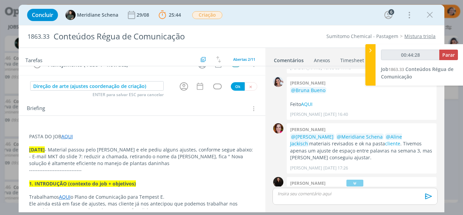
click at [147, 165] on p "- E-mail MKT do slide 7: reduzir a chamada, retirando o nome da [PERSON_NAME], …" at bounding box center [142, 160] width 226 height 14
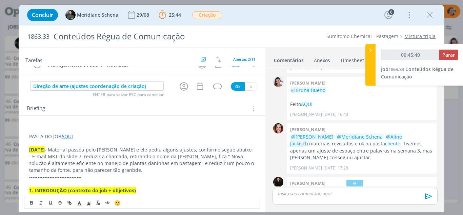
click at [78, 159] on p "- E-mail MKT do slide 7: reduzir a chamada, retirando o nome da [PERSON_NAME], …" at bounding box center [142, 163] width 226 height 20
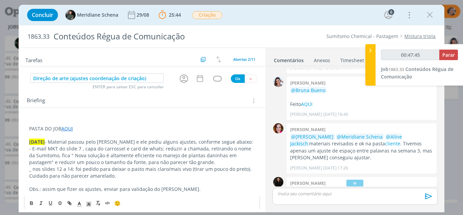
scroll to position [0, 0]
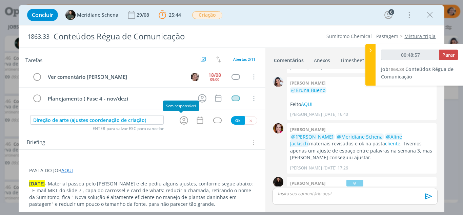
click at [182, 122] on icon "dialog" at bounding box center [184, 120] width 8 height 8
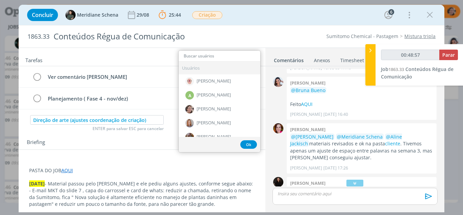
type input "00:48:58"
type input "eli"
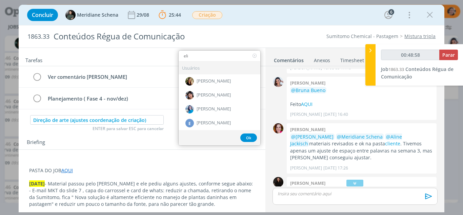
type input "00:48:59"
type input "eli"
click at [208, 93] on span "[PERSON_NAME]" at bounding box center [214, 94] width 34 height 5
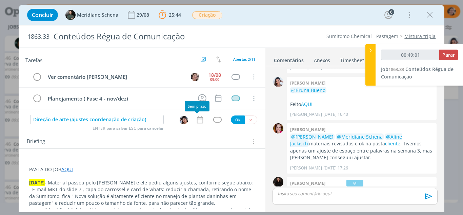
click at [197, 119] on icon "dialog" at bounding box center [200, 119] width 6 height 7
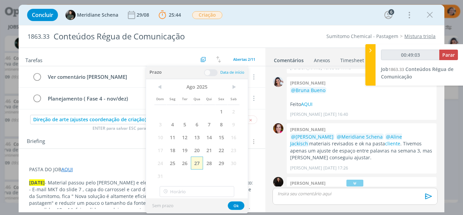
click at [198, 162] on span "27" at bounding box center [197, 162] width 12 height 13
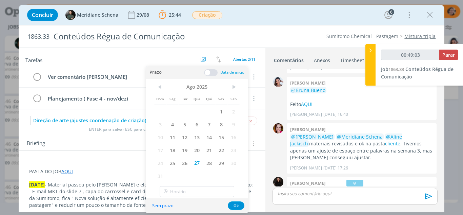
click at [209, 73] on span at bounding box center [211, 72] width 14 height 7
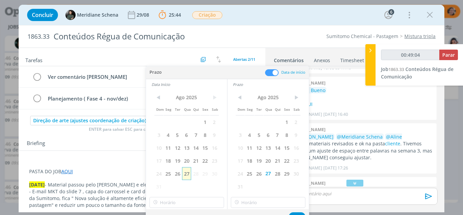
click at [186, 174] on span "27" at bounding box center [186, 173] width 9 height 13
type input "00:49:05"
type input "18:00"
click at [171, 203] on input "18:00" at bounding box center [187, 202] width 75 height 11
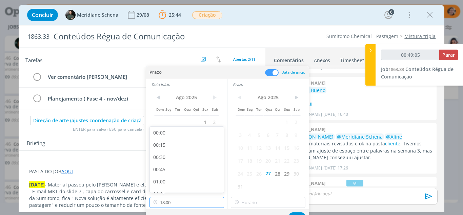
scroll to position [828, 0]
type input "00:49:06"
click at [159, 158] on div "17:30" at bounding box center [188, 160] width 76 height 12
type input "17:30"
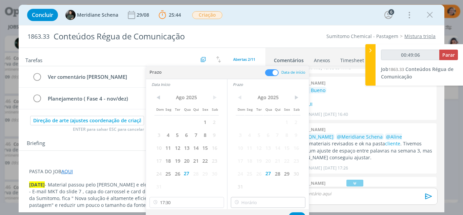
type input "00:49:07"
type input "18:00"
click at [266, 202] on input "18:00" at bounding box center [268, 202] width 75 height 11
click at [251, 203] on input "18:00" at bounding box center [268, 202] width 75 height 11
click at [295, 213] on button "Ok" at bounding box center [297, 216] width 17 height 8
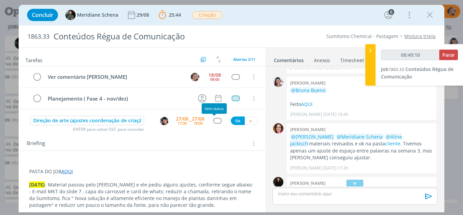
click at [214, 121] on div "dialog" at bounding box center [217, 121] width 8 height 6
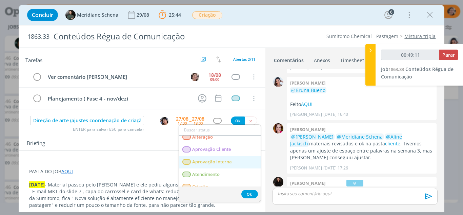
scroll to position [34, 0]
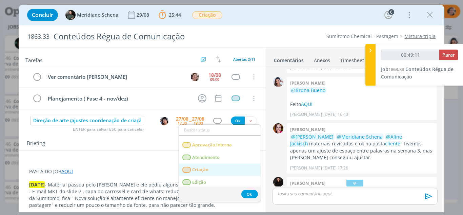
click at [215, 168] on link "Criação" at bounding box center [220, 170] width 82 height 13
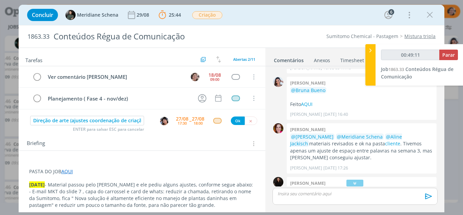
type input "00:49:12"
click at [234, 120] on button "Ok" at bounding box center [238, 120] width 14 height 8
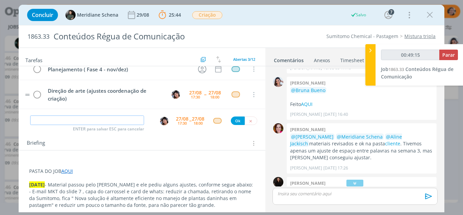
scroll to position [0, 0]
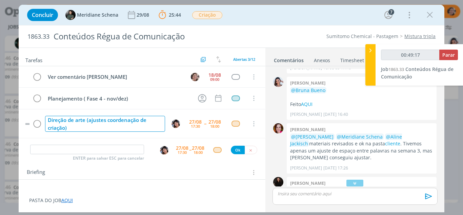
click at [65, 129] on div "Direção de arte (ajustes coordenação de criação)" at bounding box center [105, 124] width 120 height 16
type input "00:49:18"
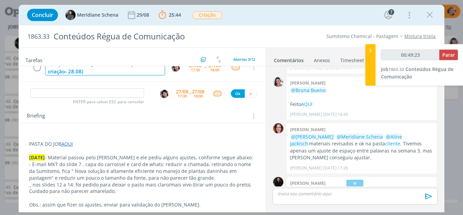
scroll to position [68, 0]
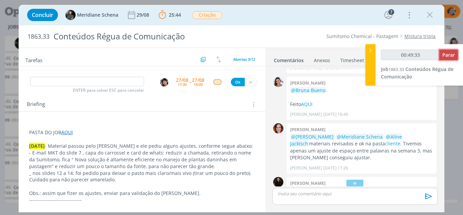
click at [449, 56] on span "Parar" at bounding box center [449, 55] width 13 height 6
type input "00:49:35"
click at [371, 49] on icon at bounding box center [370, 50] width 7 height 7
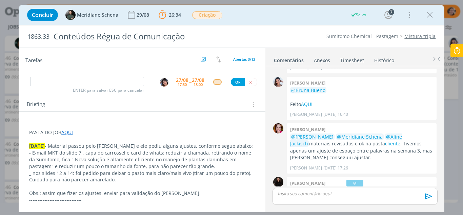
click at [360, 60] on link "Timesheet" at bounding box center [352, 59] width 24 height 10
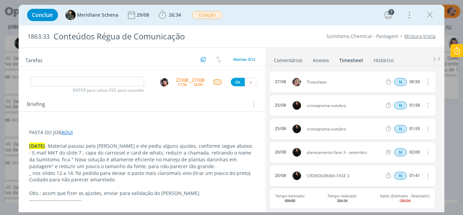
click at [426, 81] on icon "dialog" at bounding box center [427, 82] width 7 height 8
click at [400, 102] on link "Editar" at bounding box center [409, 104] width 54 height 11
drag, startPoint x: 328, startPoint y: 84, endPoint x: 280, endPoint y: 82, distance: 48.2
click at [280, 82] on div "[DATE] 17:29 Timesheet Selecione a tarefa N 00:50" at bounding box center [353, 82] width 166 height 21
click at [425, 83] on icon "dialog" at bounding box center [427, 81] width 5 height 5
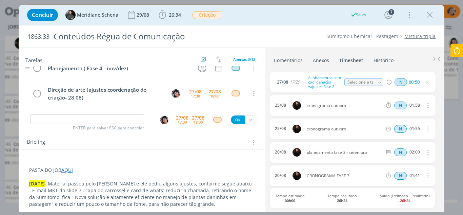
scroll to position [0, 0]
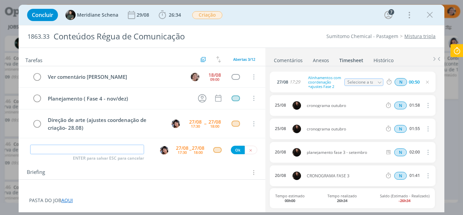
click at [82, 152] on input "dialog" at bounding box center [87, 149] width 114 height 9
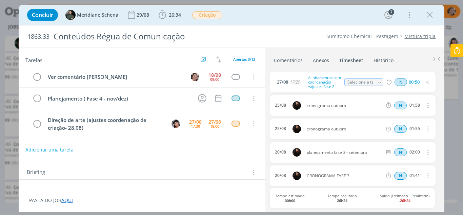
click at [290, 57] on link "Comentários" at bounding box center [289, 59] width 30 height 10
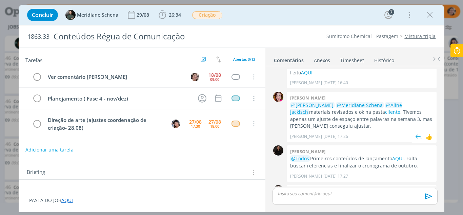
scroll to position [157, 0]
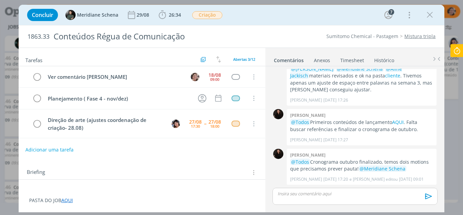
click at [462, 54] on icon at bounding box center [457, 50] width 12 height 13
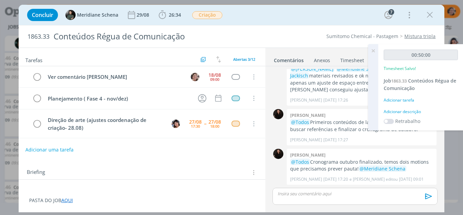
click at [375, 50] on icon at bounding box center [373, 50] width 12 height 13
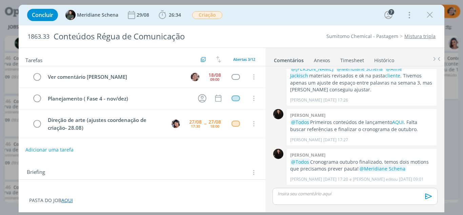
click at [353, 58] on link "Timesheet" at bounding box center [352, 59] width 24 height 10
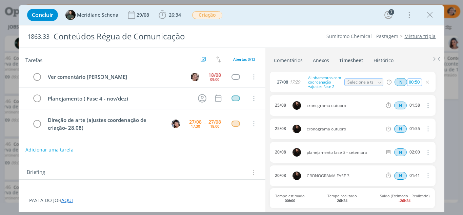
click at [419, 82] on input "00:50" at bounding box center [414, 81] width 15 height 7
type input "00:25"
click at [428, 84] on div "N 00:25" at bounding box center [430, 82] width 92 height 8
